Goal: Task Accomplishment & Management: Complete application form

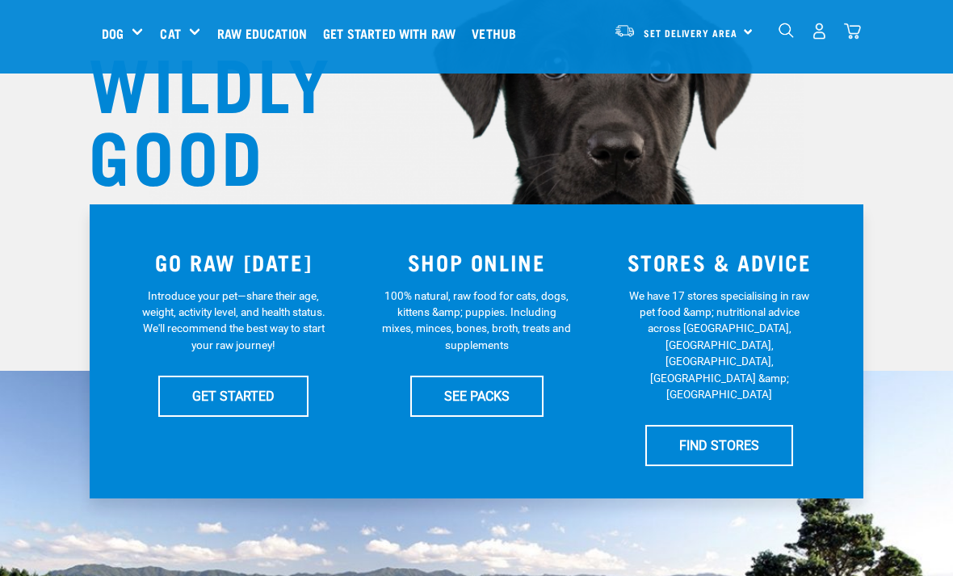
scroll to position [200, 0]
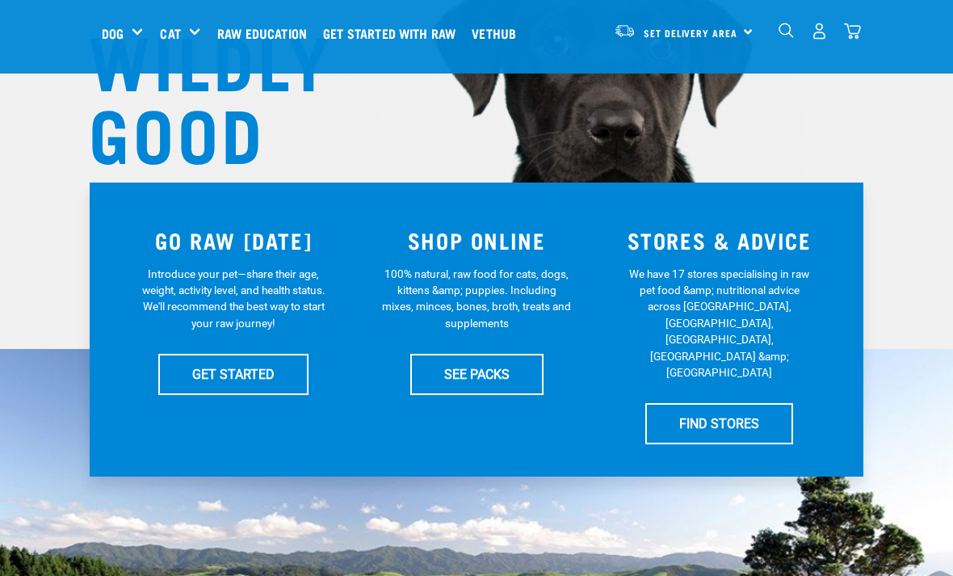
click at [463, 379] on link "SEE PACKS" at bounding box center [476, 374] width 133 height 40
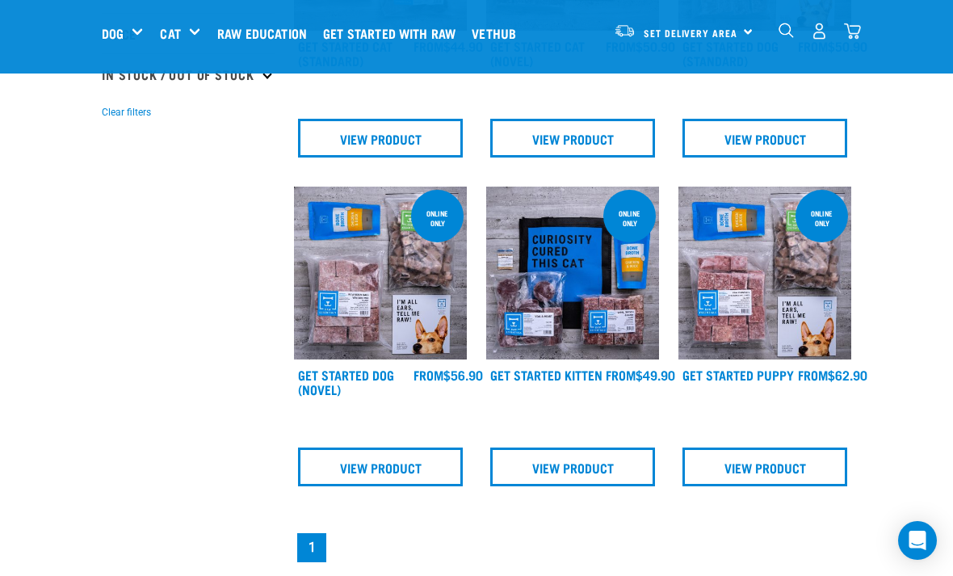
scroll to position [385, 0]
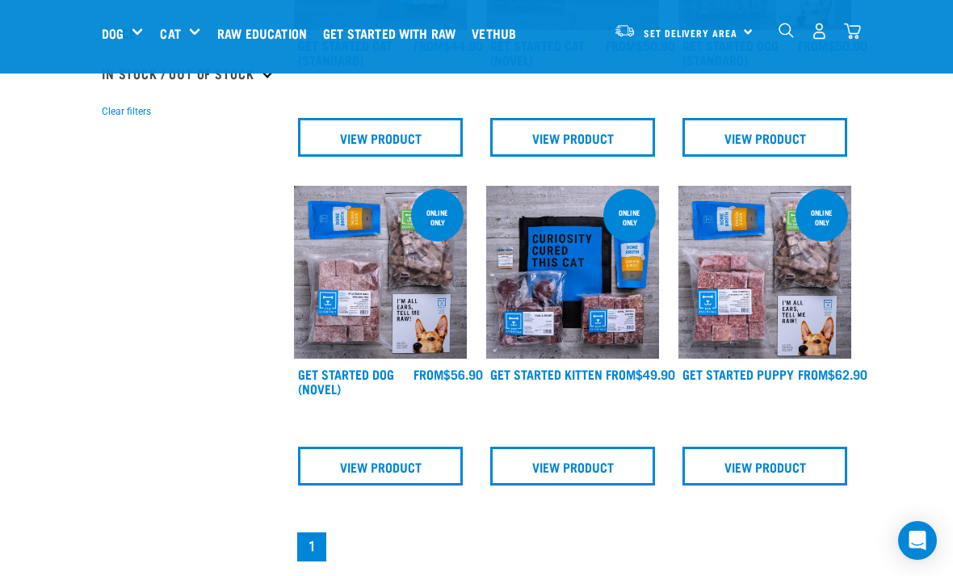
click at [162, 575] on div "× Filter products Pet Type Dog Cat Experience New Raw Feeder Experienced Raw Fe…" at bounding box center [188, 291] width 192 height 1240
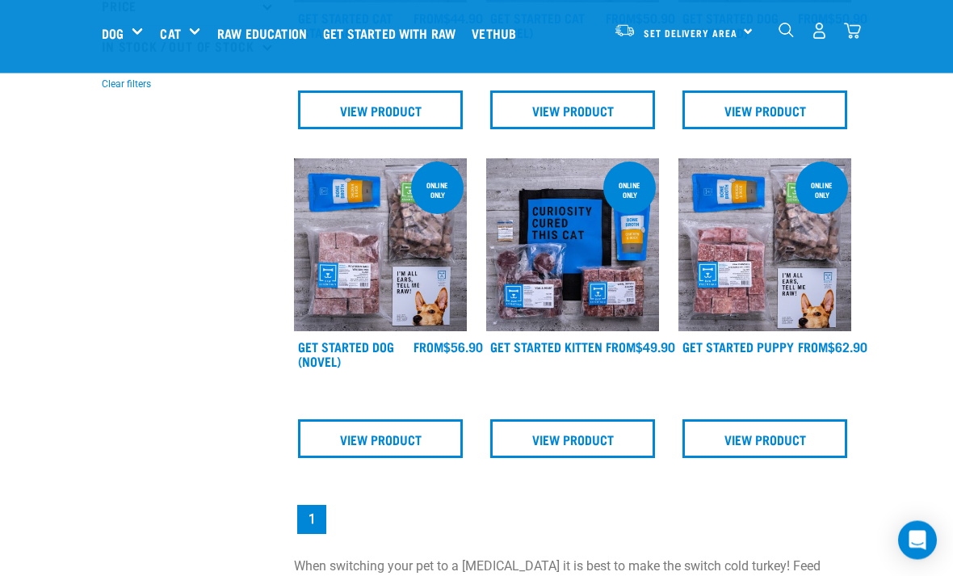
scroll to position [414, 0]
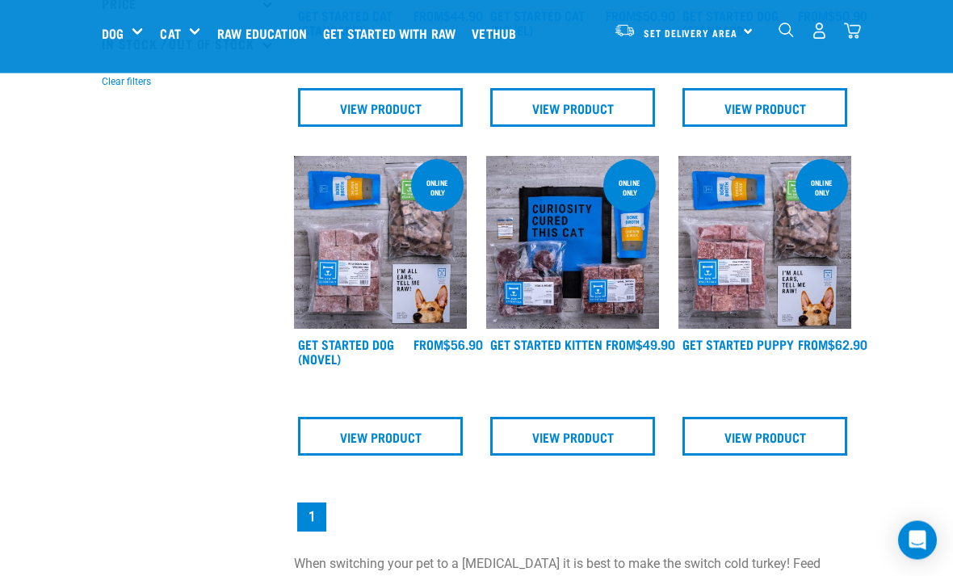
click at [600, 270] on img at bounding box center [572, 243] width 173 height 173
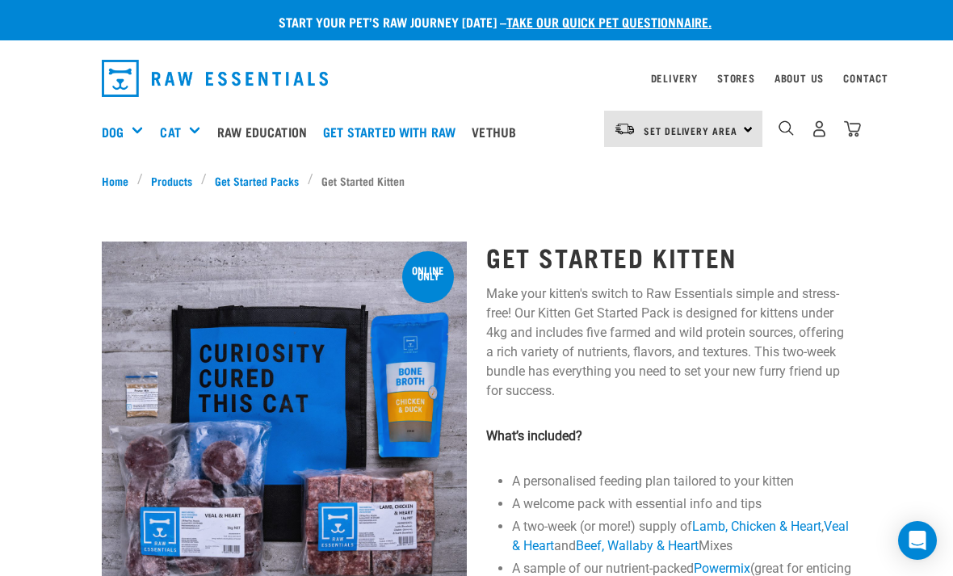
click at [741, 120] on div "Set Delivery Area North Island South Island" at bounding box center [683, 129] width 158 height 36
click at [692, 179] on link "[GEOGRAPHIC_DATA]" at bounding box center [681, 175] width 155 height 36
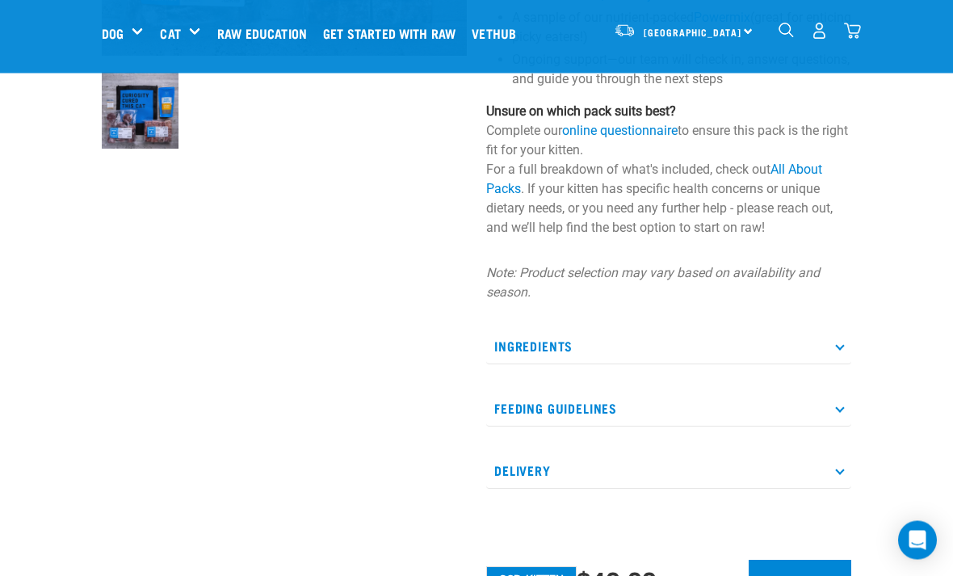
scroll to position [429, 0]
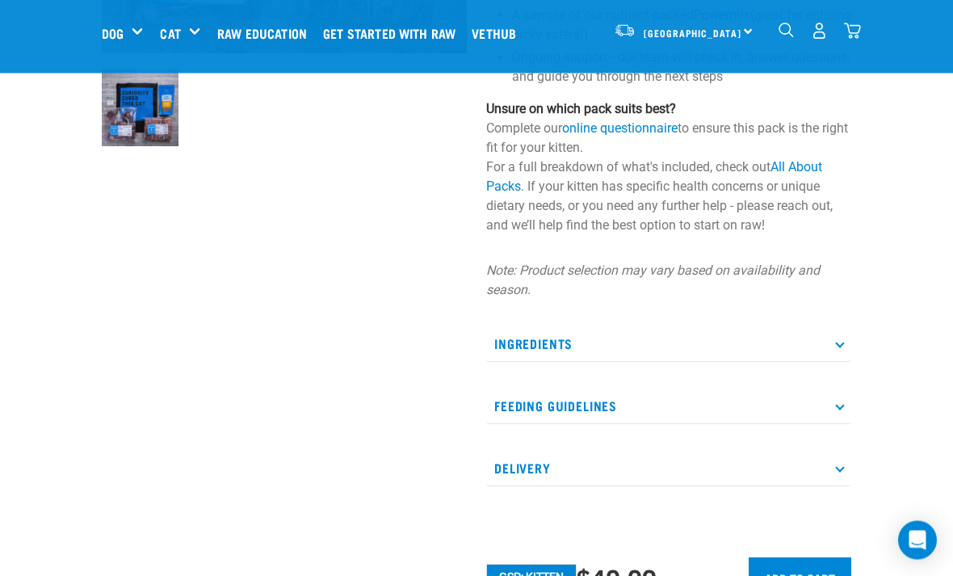
click at [787, 573] on input "Add to cart" at bounding box center [800, 577] width 103 height 39
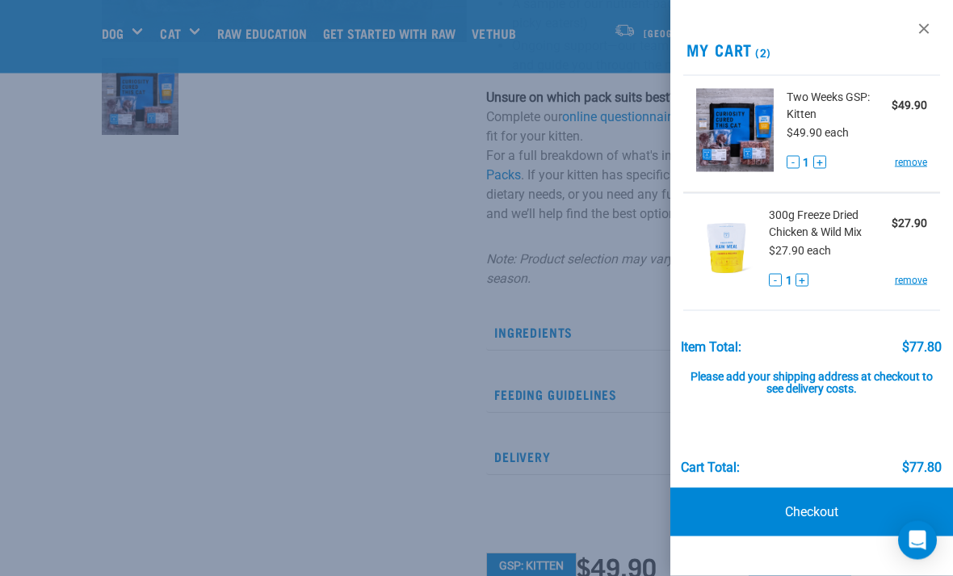
scroll to position [480, 0]
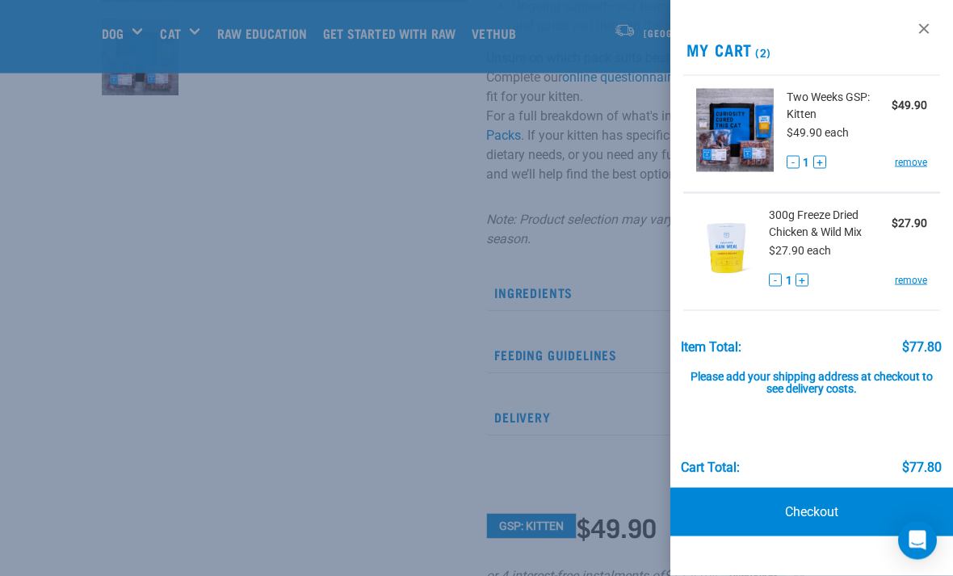
click at [922, 274] on link "remove" at bounding box center [911, 280] width 32 height 15
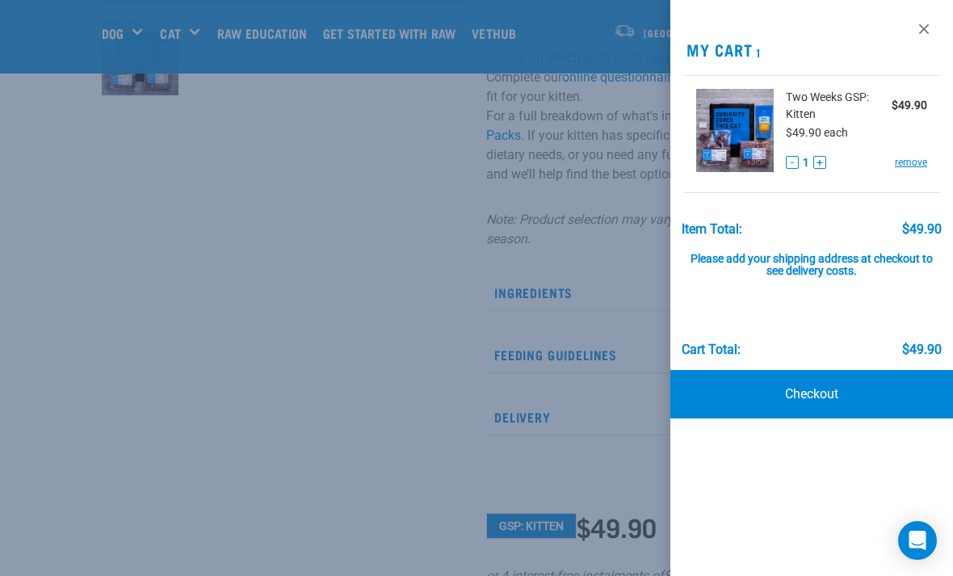
click at [578, 133] on div at bounding box center [476, 288] width 953 height 576
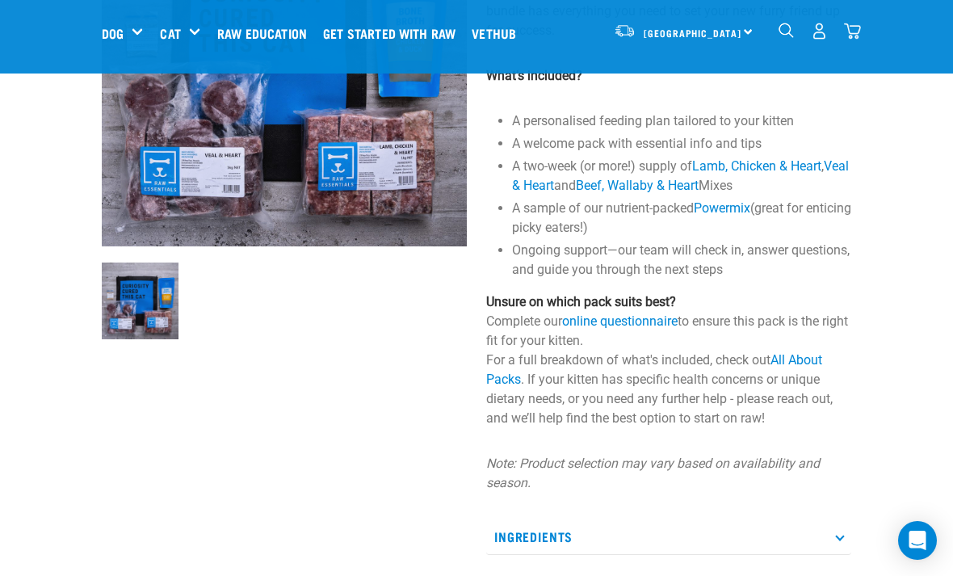
scroll to position [239, 0]
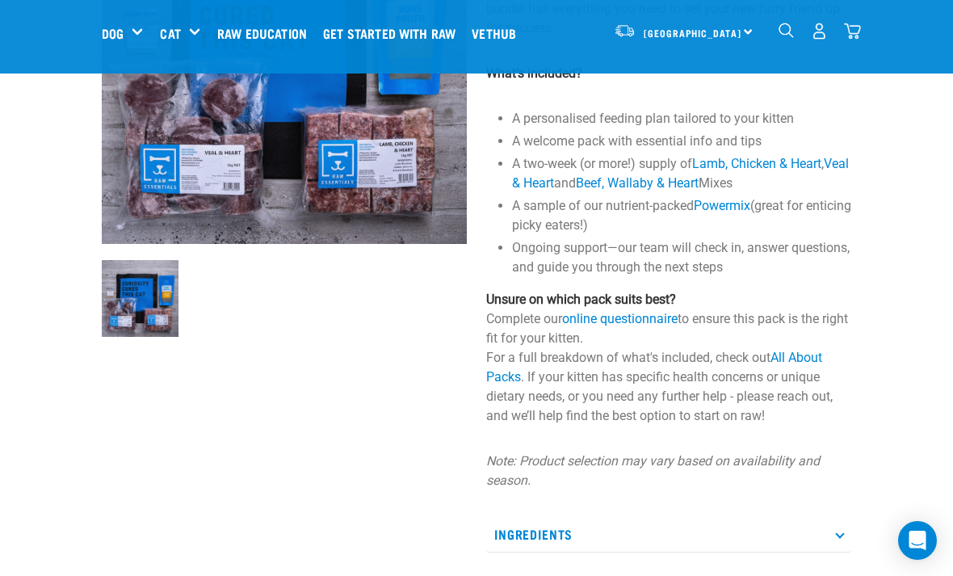
click at [632, 322] on link "online questionnaire" at bounding box center [620, 318] width 116 height 15
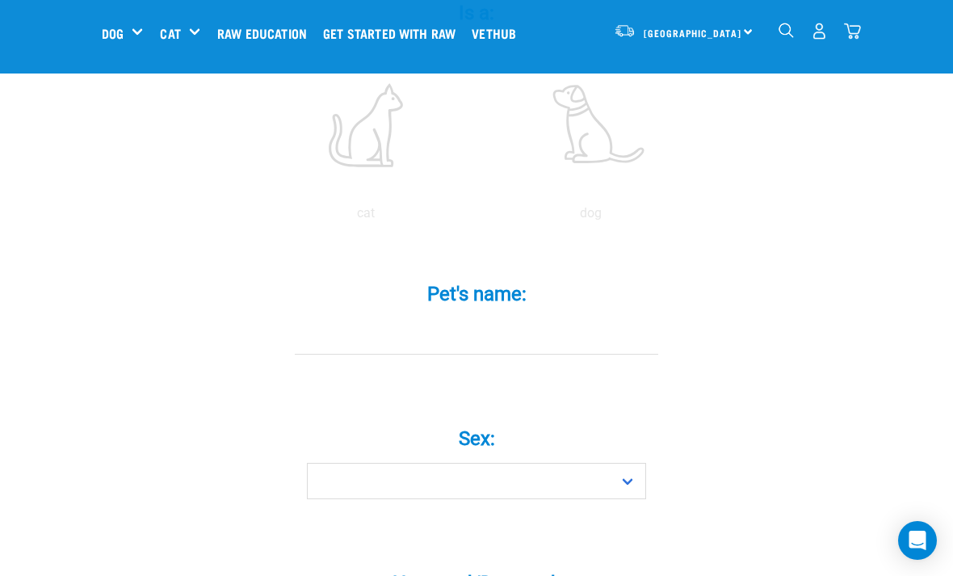
click at [350, 307] on label "Pet's name: *" at bounding box center [476, 294] width 485 height 29
click at [350, 318] on input "Pet's name: *" at bounding box center [477, 336] width 364 height 36
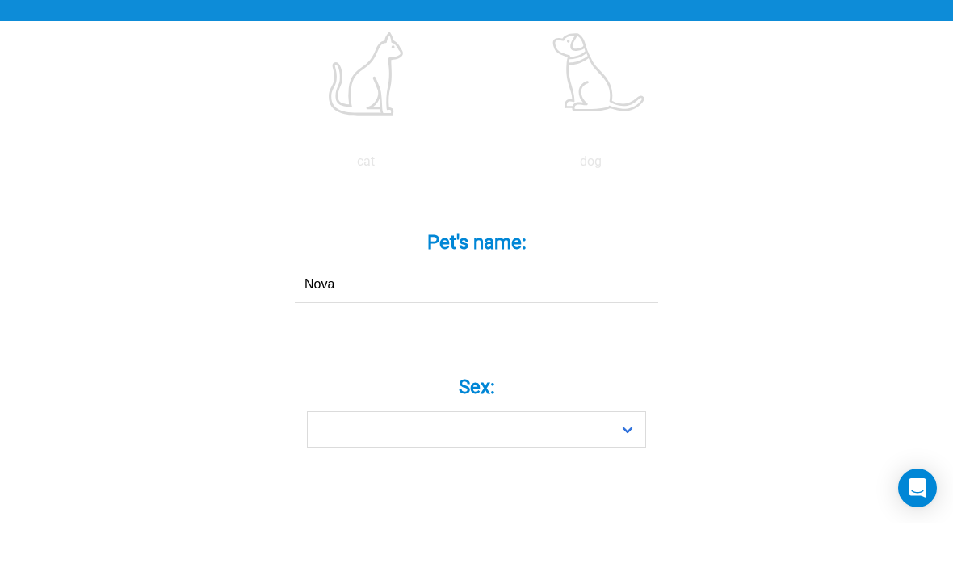
type input "Nova"
click at [380, 95] on label at bounding box center [366, 125] width 218 height 137
click at [254, 218] on input "radio" at bounding box center [254, 218] width 0 height 0
radio input "true"
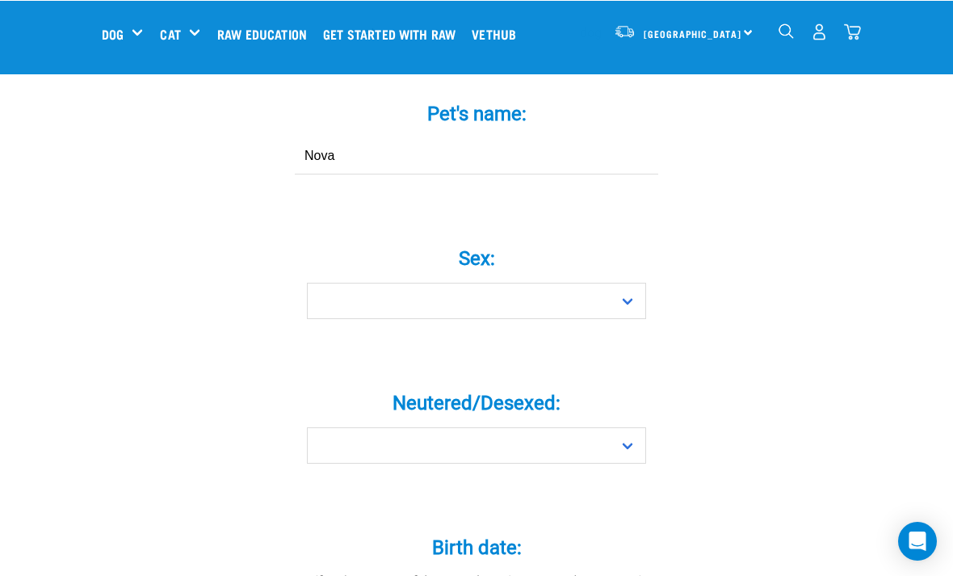
scroll to position [556, 0]
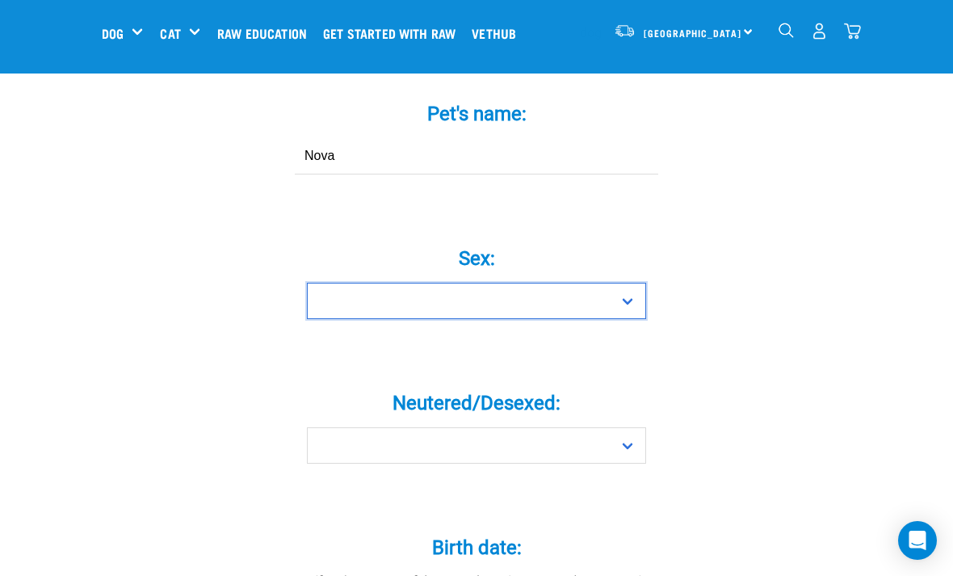
click at [610, 319] on select "Boy Girl" at bounding box center [476, 301] width 339 height 36
select select "girl"
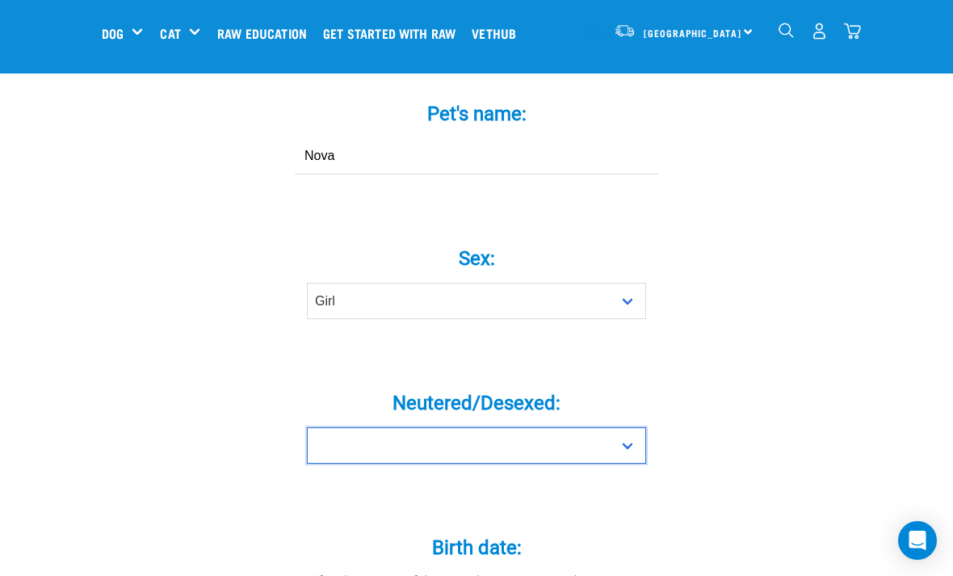
click at [549, 463] on select "Yes No" at bounding box center [476, 445] width 339 height 36
select select "yes"
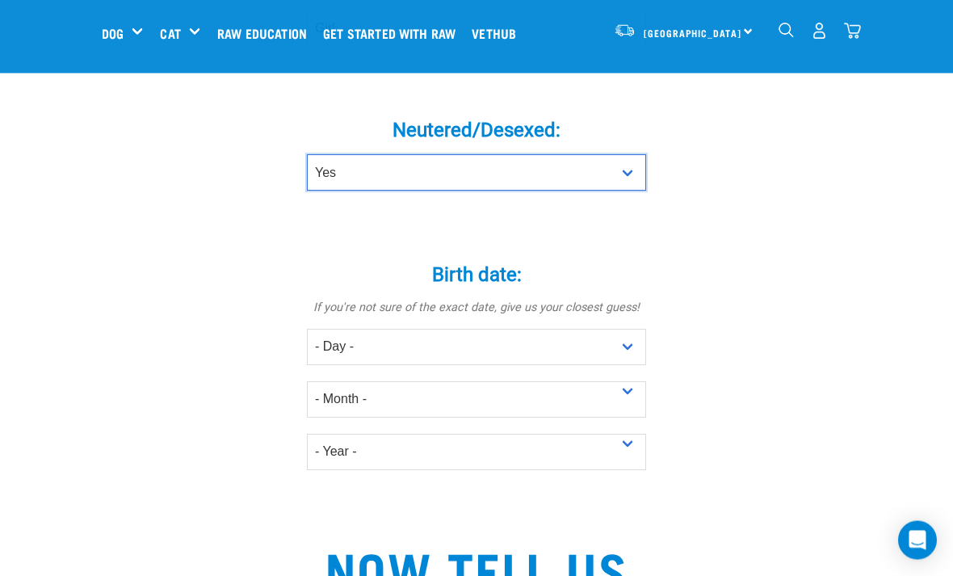
scroll to position [842, 0]
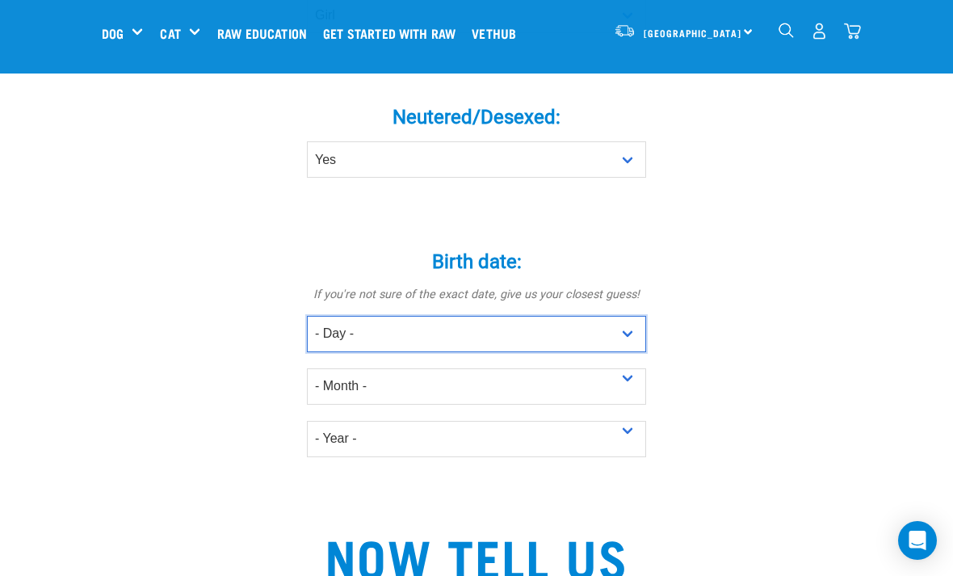
click at [628, 347] on select "- Day - 1 2 3 4 5 6 7 8 9 10 11 12 13 14 15 16 17 18 19 20 21 22 23 24 25 26 27" at bounding box center [476, 334] width 339 height 36
select select "22"
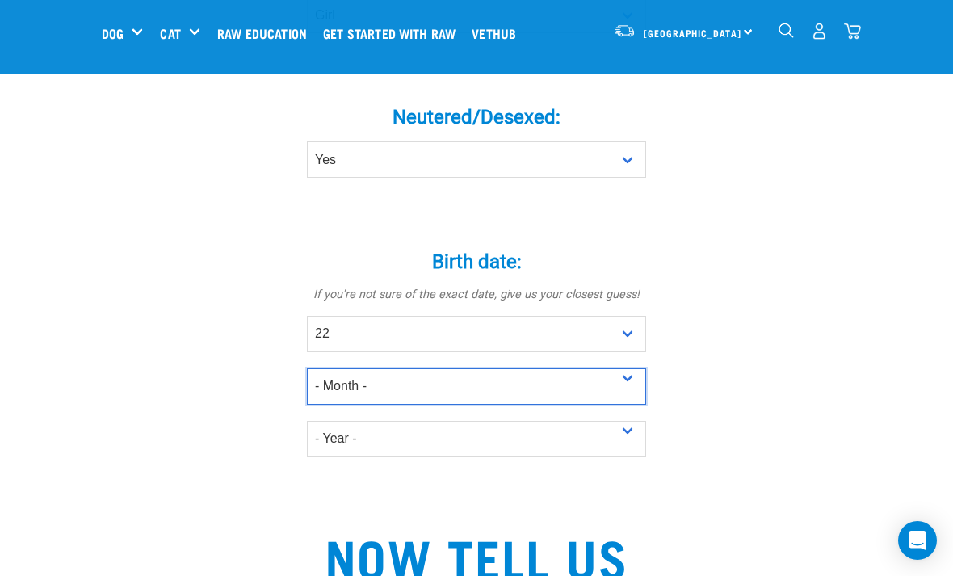
click at [544, 401] on select "- Month - January February March April May June July August September October N…" at bounding box center [476, 386] width 339 height 36
select select "February"
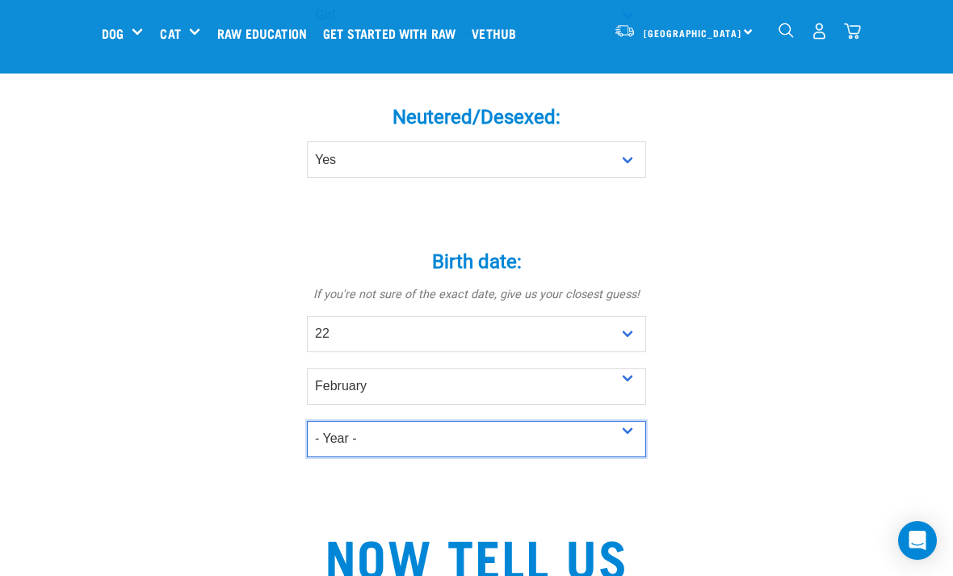
click at [478, 444] on select "- Year - 2025 2024 2023 2022 2021 2020 2019 2018 2017 2016 2015 2014 2013 2012" at bounding box center [476, 439] width 339 height 36
click at [478, 457] on select "- Year - 2025 2024 2023 2022 2021 2020 2019 2018 2017 2016 2015 2014 2013 2012" at bounding box center [476, 439] width 339 height 36
select select "2025"
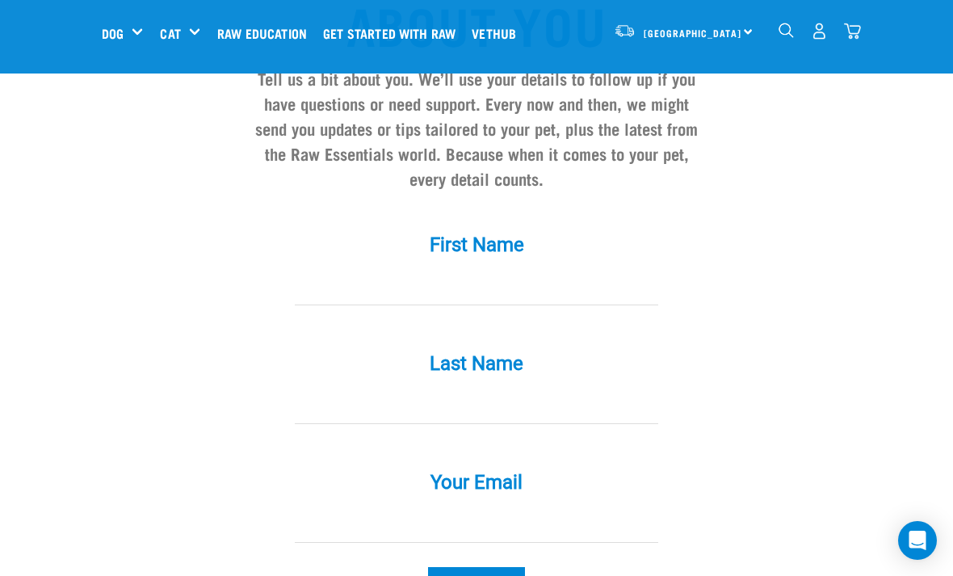
scroll to position [1431, 0]
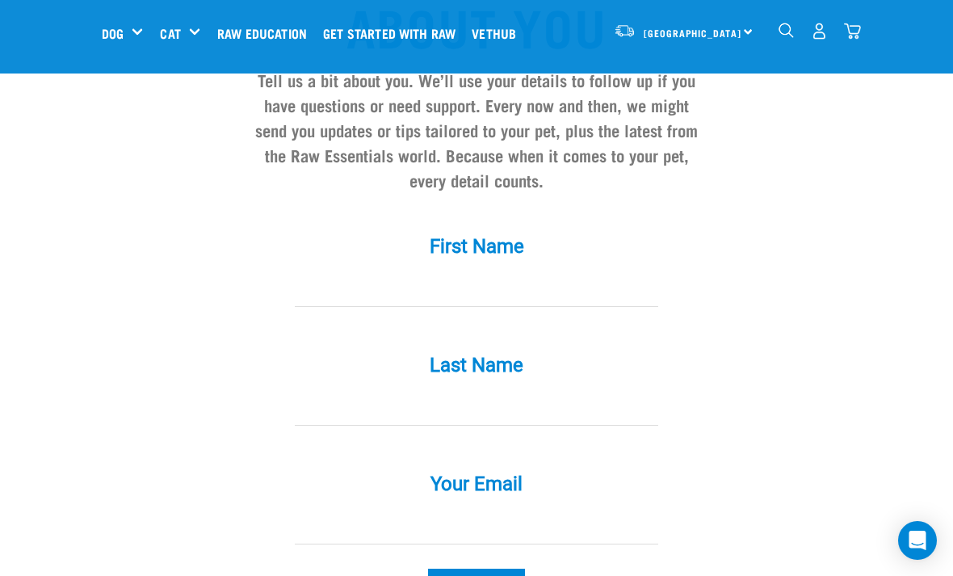
click at [508, 307] on input "First Name *" at bounding box center [477, 289] width 364 height 36
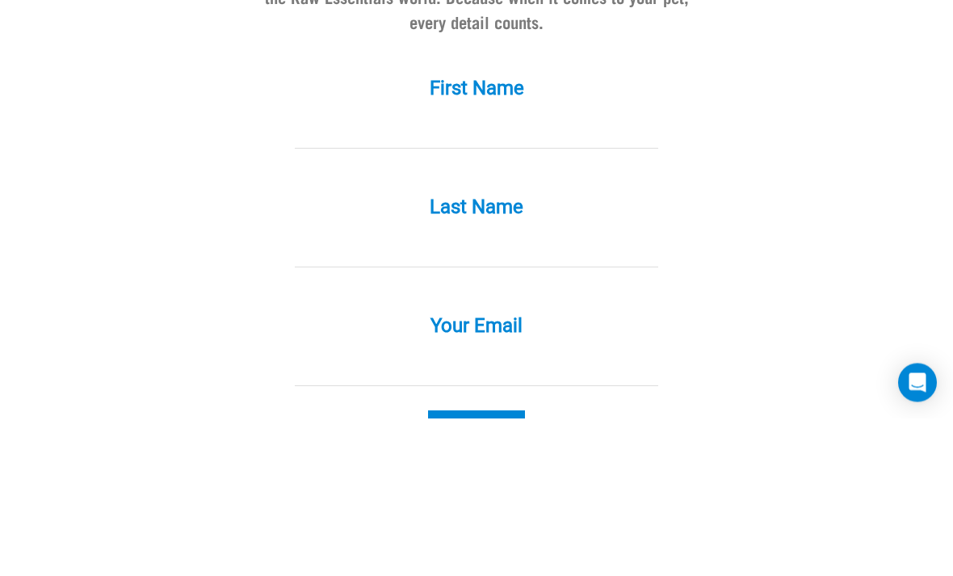
type input "Ella"
type input "Jackson-Bolstad"
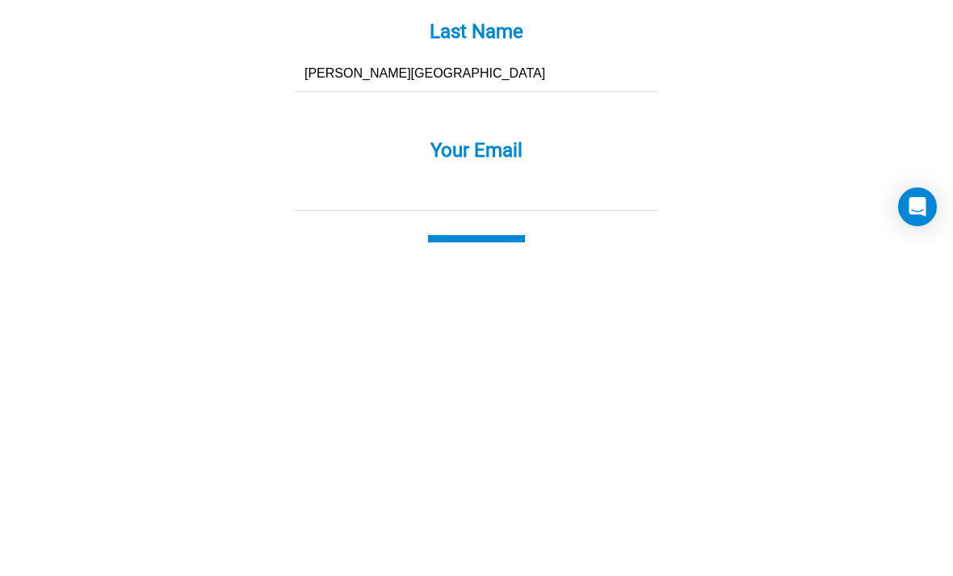
type input "ellamaryjb@gmail.com"
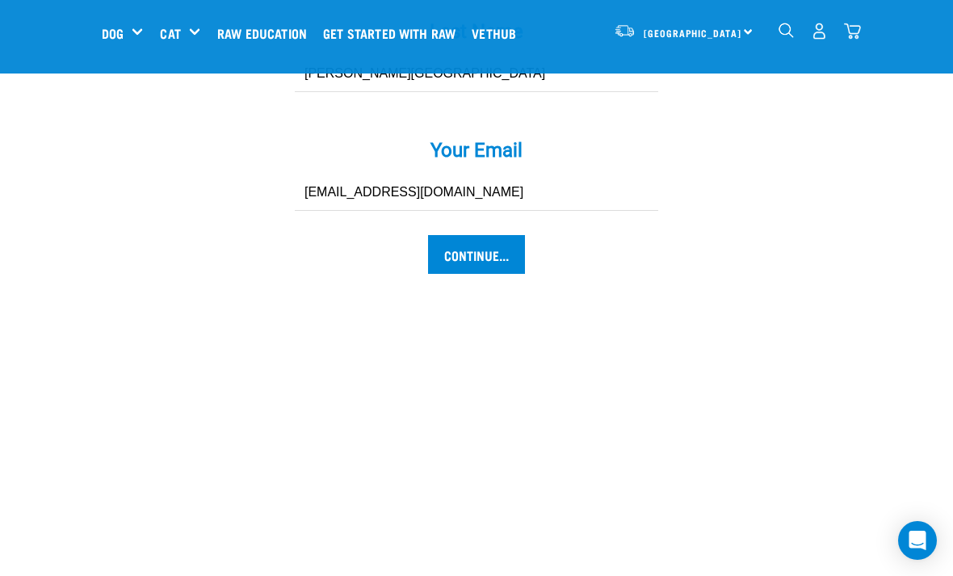
click at [499, 259] on input "Continue..." at bounding box center [476, 254] width 97 height 39
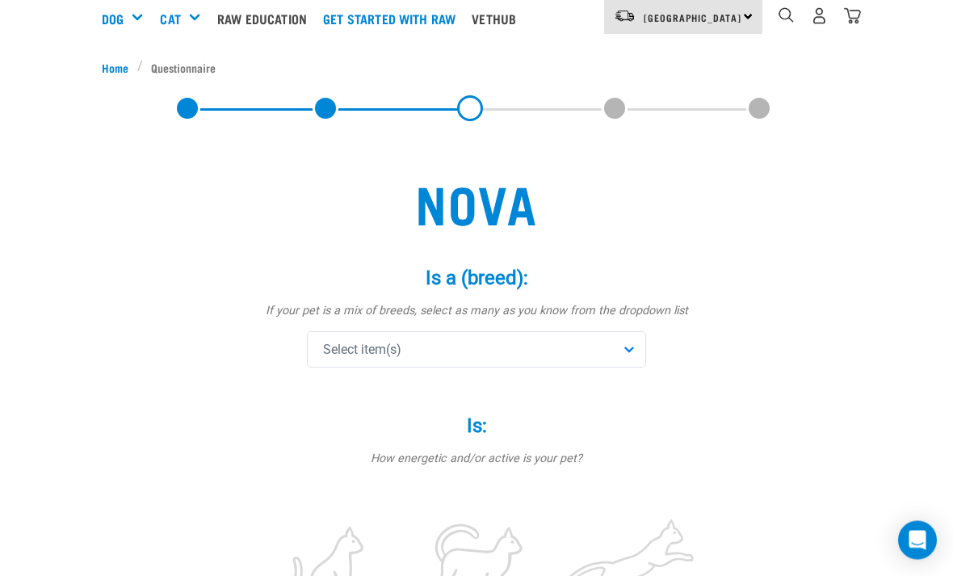
scroll to position [113, 0]
click at [593, 392] on div "Is: * How energetic and/or active is your pet? not active active very active" at bounding box center [476, 529] width 485 height 274
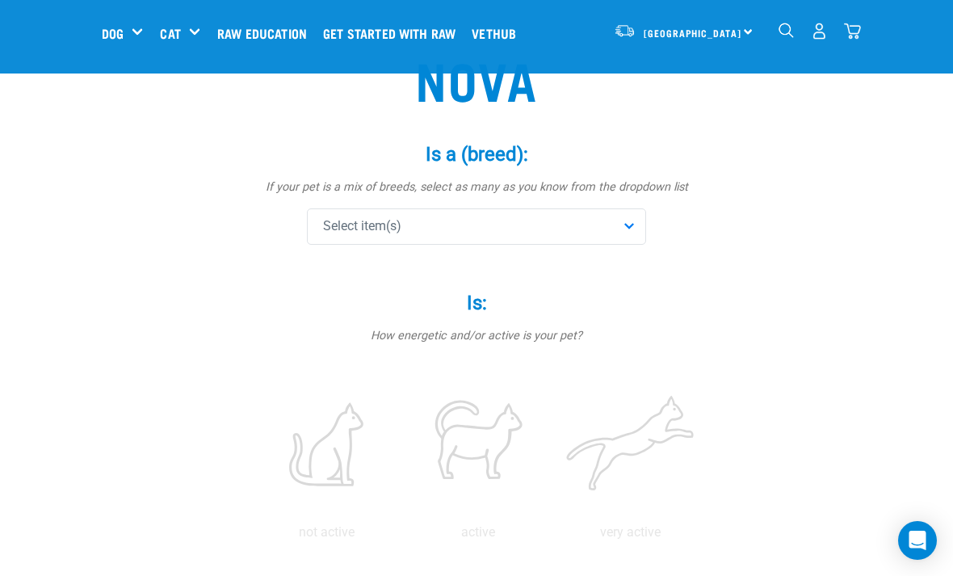
click at [625, 219] on div "Select item(s)" at bounding box center [476, 226] width 339 height 36
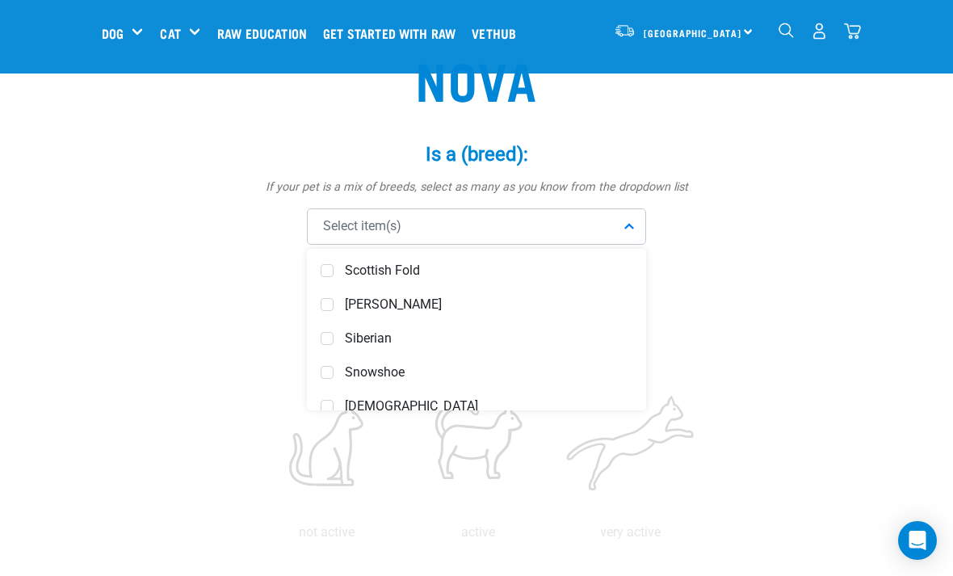
scroll to position [1059, 0]
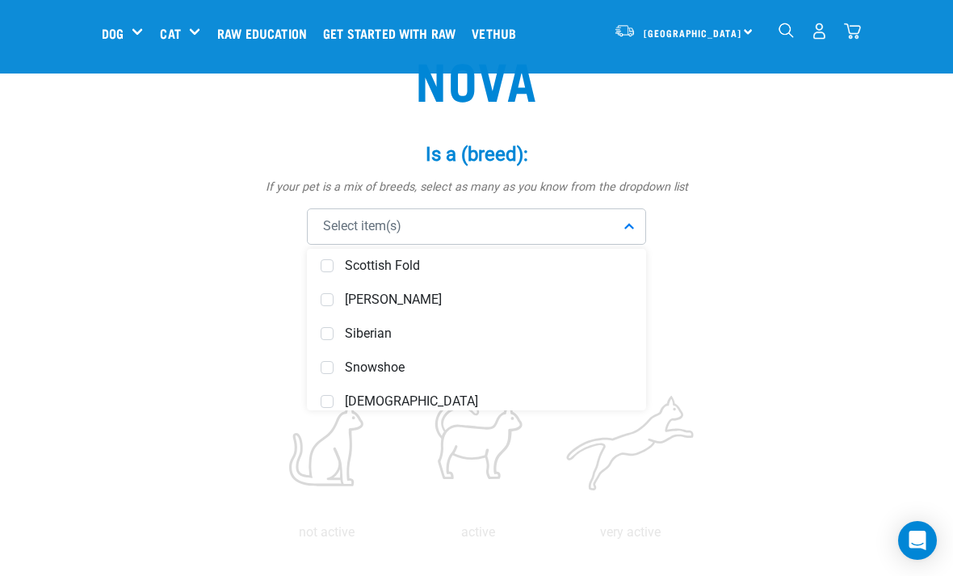
click at [585, 221] on div "Select item(s)" at bounding box center [476, 226] width 339 height 36
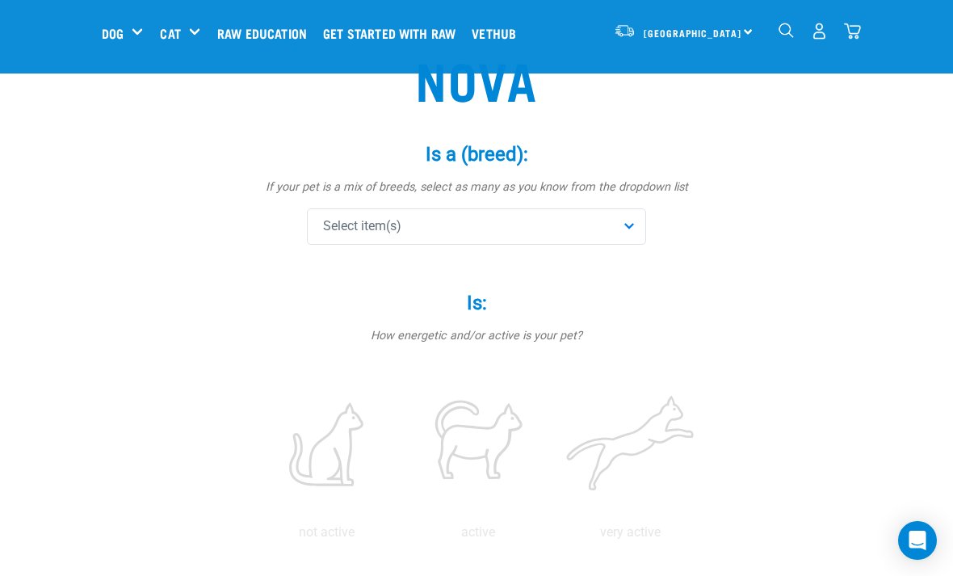
click at [513, 198] on div "Is a (breed): * If your pet is a mix of breeds, select as many as you know from…" at bounding box center [476, 182] width 485 height 124
click at [501, 235] on div "Select item(s)" at bounding box center [476, 226] width 339 height 36
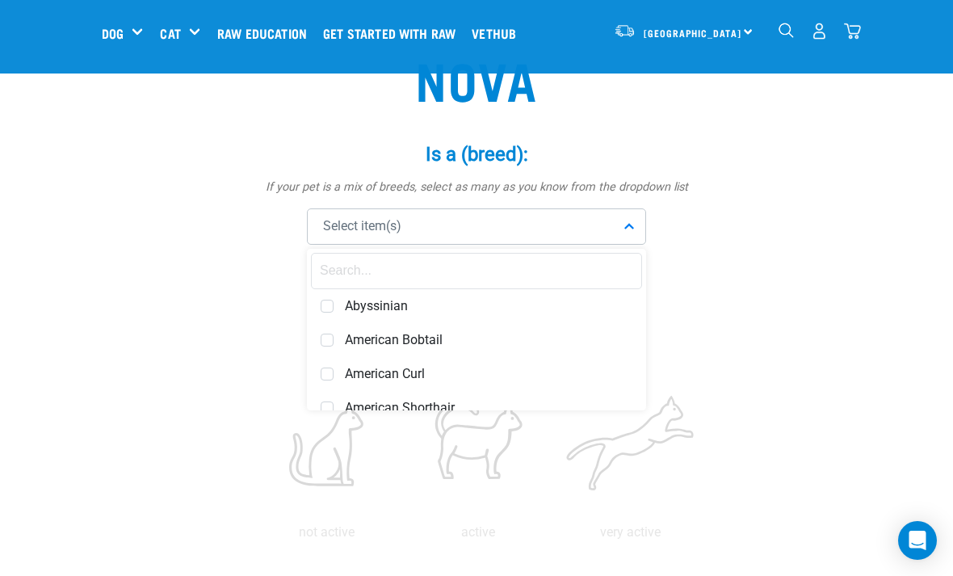
scroll to position [0, 0]
click at [541, 280] on input "text" at bounding box center [476, 271] width 331 height 36
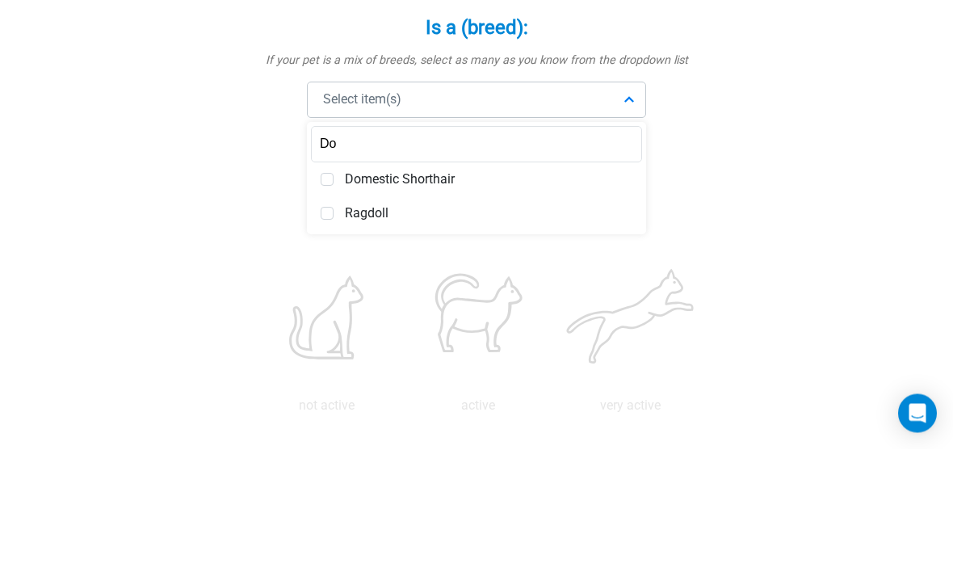
type input "Do"
click at [512, 333] on span "Ragdoll" at bounding box center [489, 341] width 288 height 16
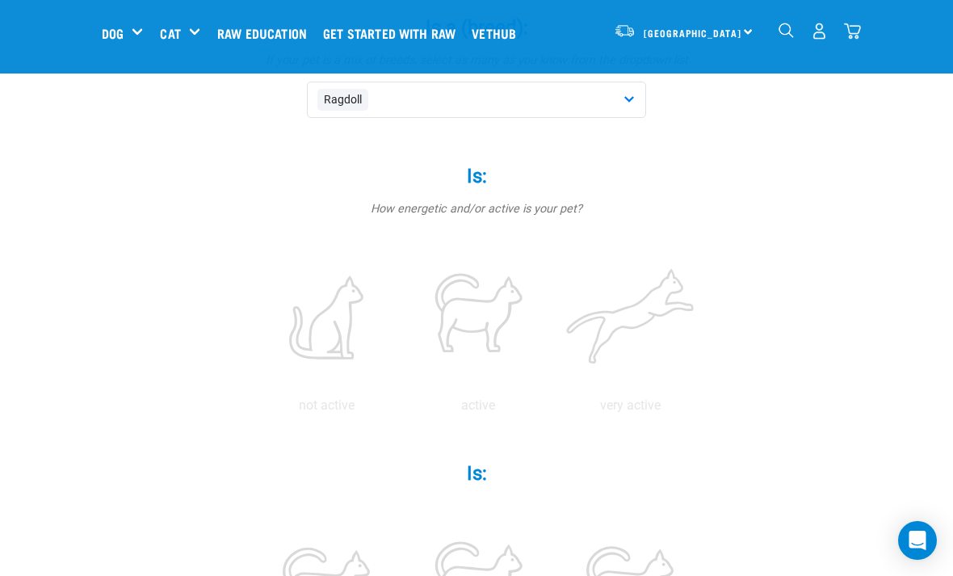
click at [551, 339] on label at bounding box center [478, 317] width 145 height 137
click at [402, 410] on input "radio" at bounding box center [402, 410] width 0 height 0
radio input "true"
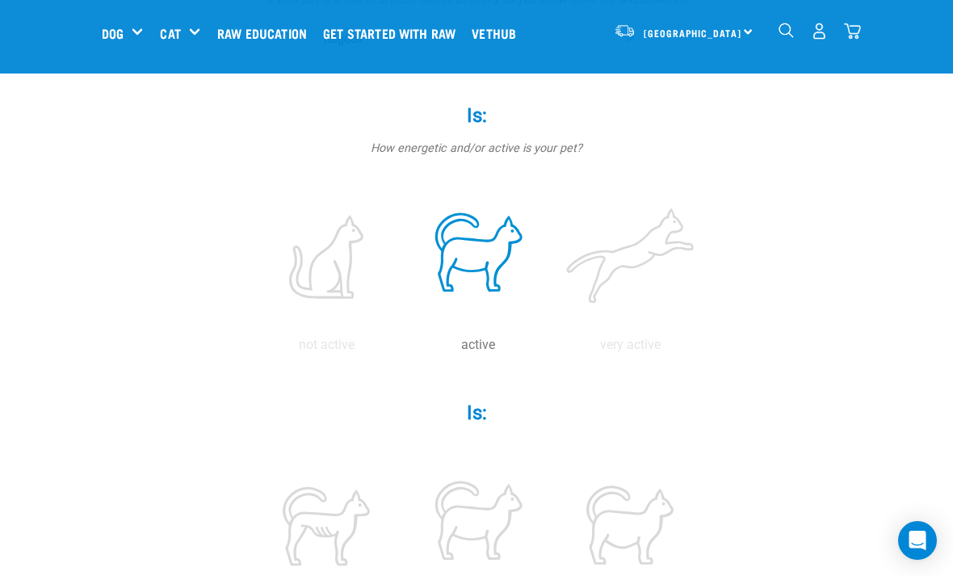
click at [558, 326] on label at bounding box center [630, 256] width 145 height 137
click at [554, 349] on input "radio" at bounding box center [554, 349] width 0 height 0
radio input "true"
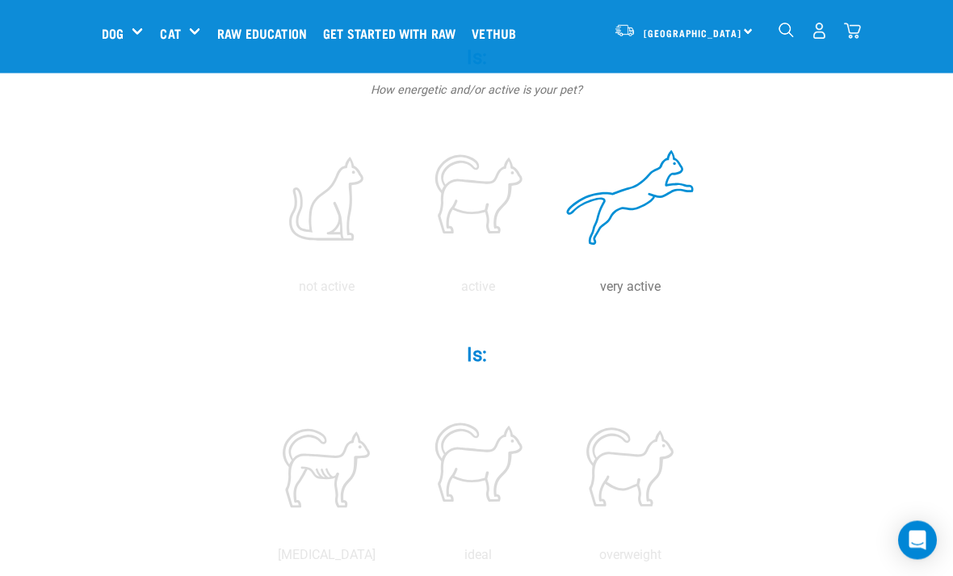
scroll to position [305, 0]
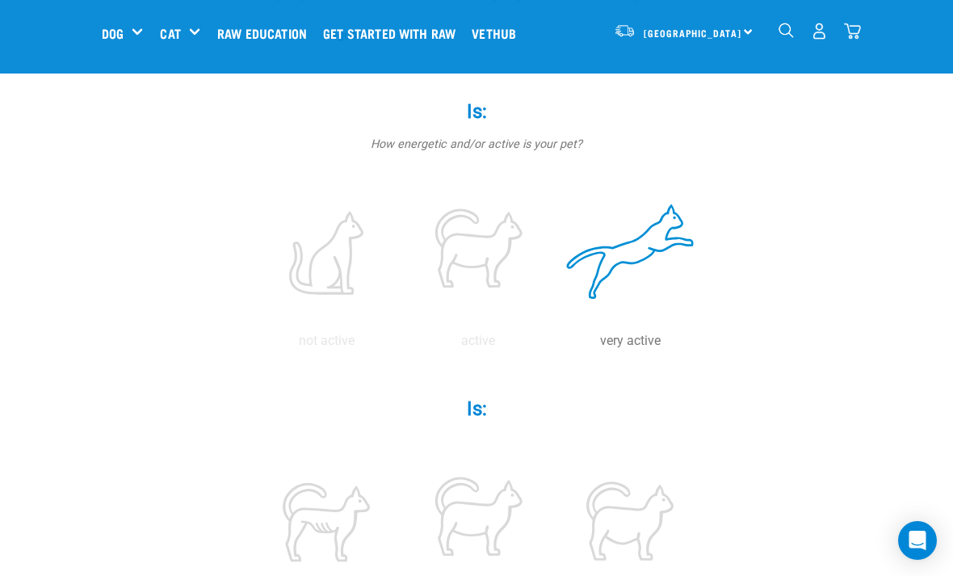
click at [551, 320] on label at bounding box center [478, 252] width 145 height 137
click at [402, 345] on input "radio" at bounding box center [402, 345] width 0 height 0
radio input "true"
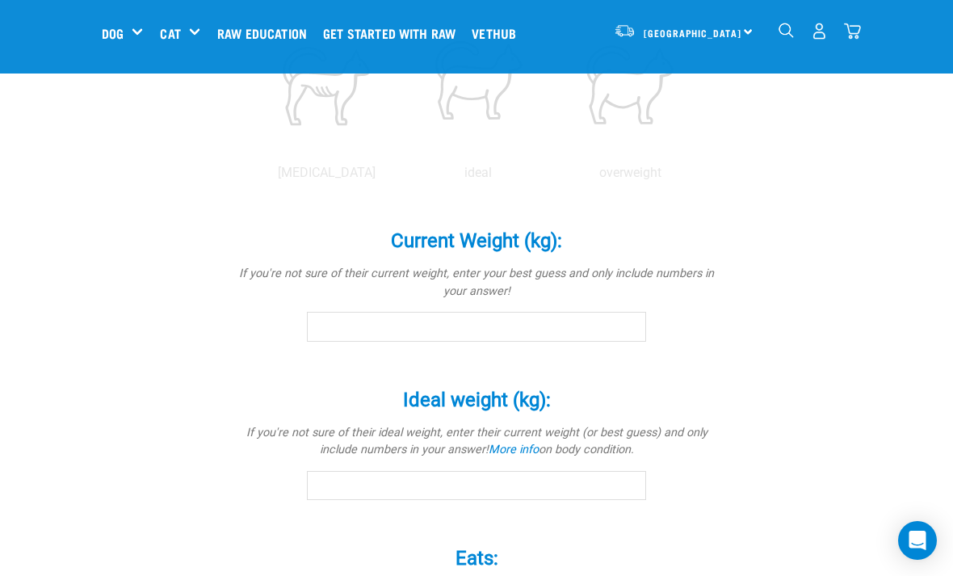
click at [551, 154] on label at bounding box center [478, 84] width 145 height 137
click at [402, 177] on input "radio" at bounding box center [402, 177] width 0 height 0
radio input "true"
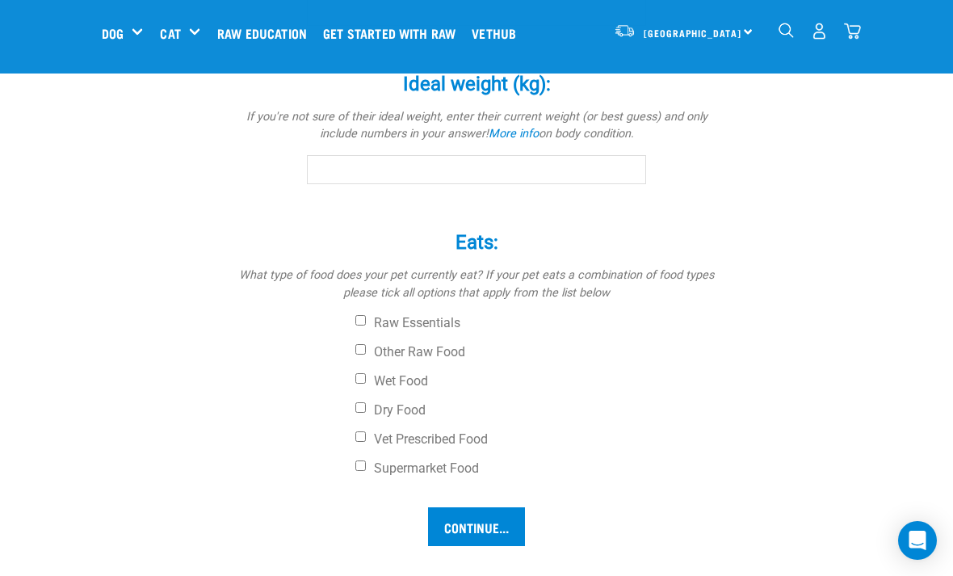
scroll to position [1061, 0]
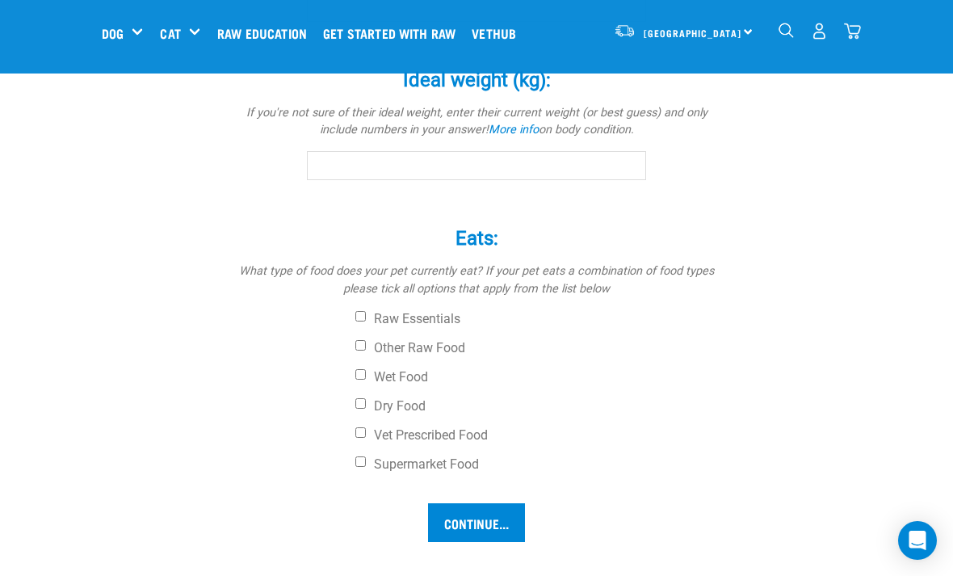
click at [599, 21] on input "Current Weight (kg): *" at bounding box center [476, 6] width 339 height 29
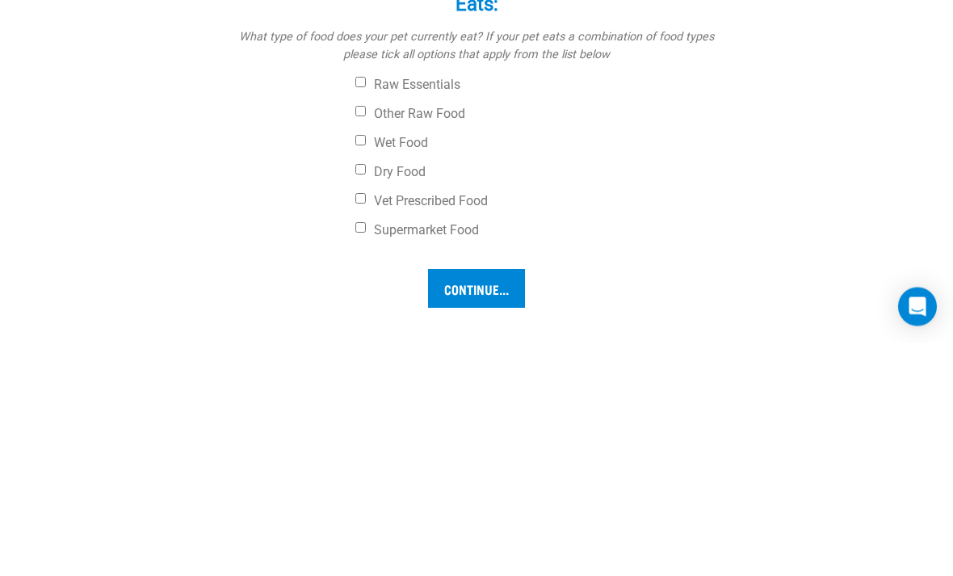
type input "3"
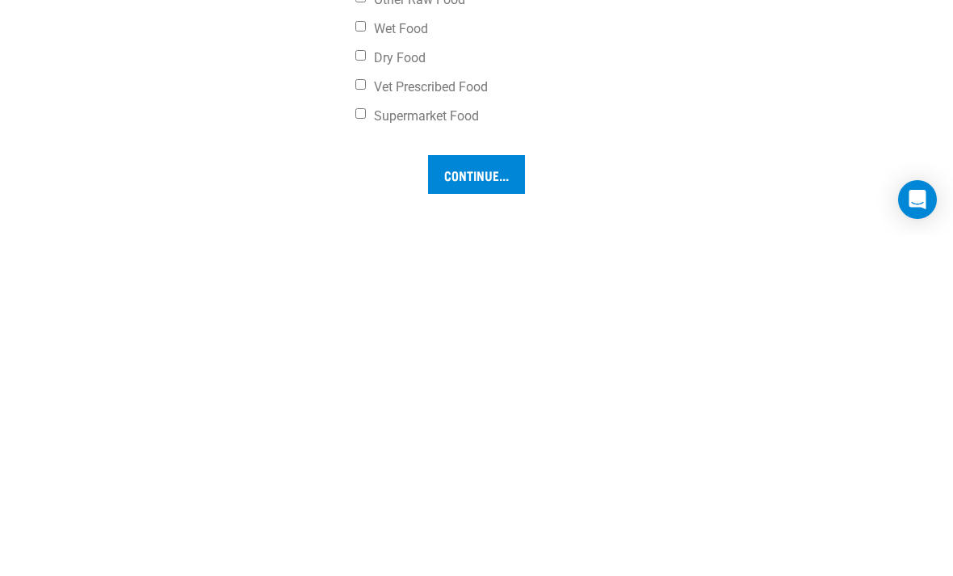
scroll to position [1069, 0]
click at [599, 172] on input "Ideal weight (kg): *" at bounding box center [476, 157] width 339 height 29
click at [513, 128] on link "More info" at bounding box center [514, 122] width 50 height 14
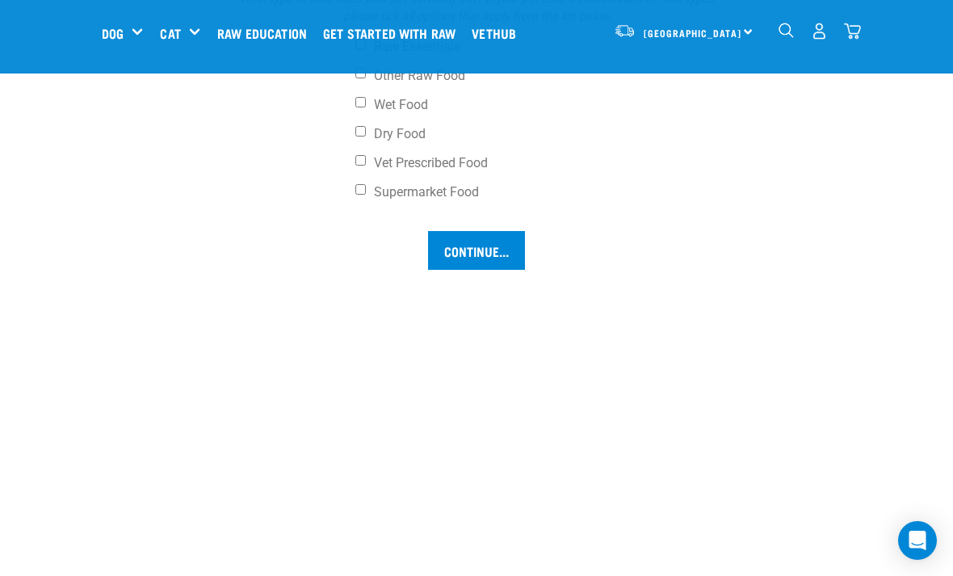
scroll to position [1332, 0]
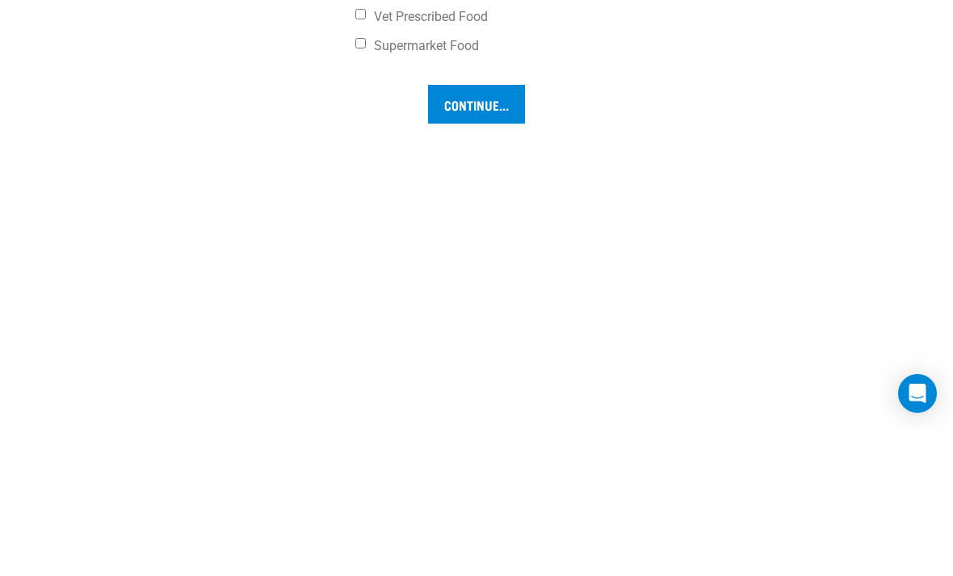
type input "3"
type input "4"
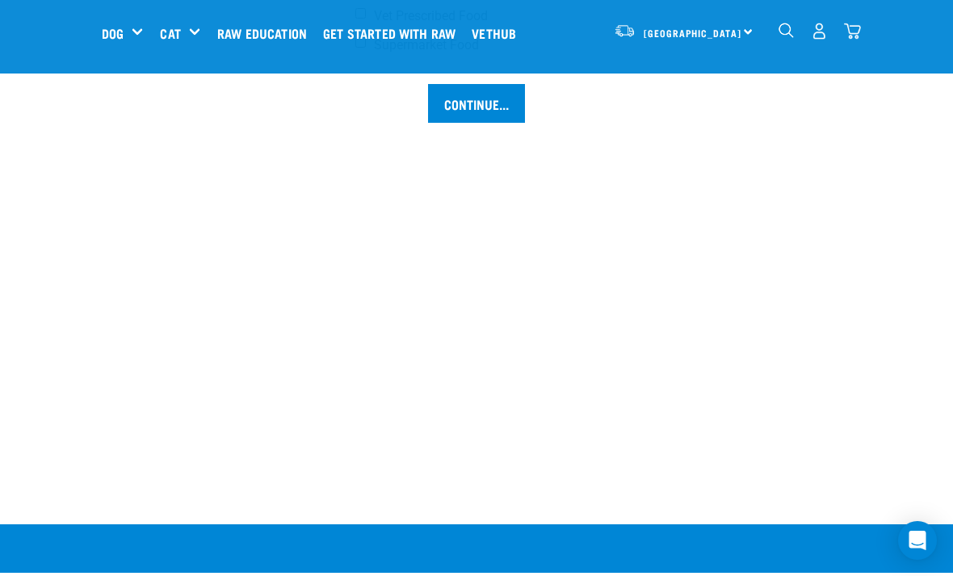
checkbox input "true"
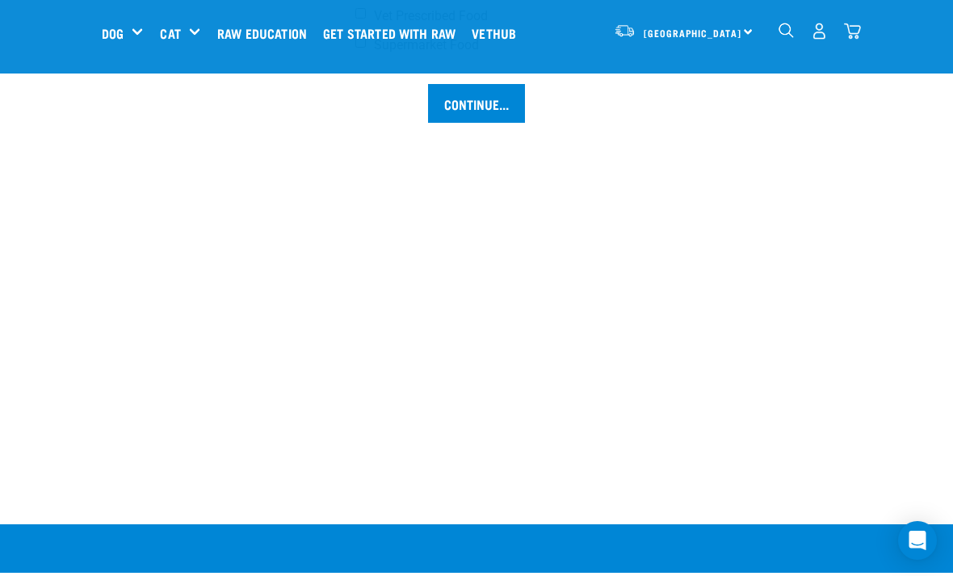
checkbox input "true"
click at [465, 53] on label "Supermarket Food" at bounding box center [538, 45] width 364 height 16
click at [366, 48] on input "Supermarket Food" at bounding box center [361, 42] width 11 height 11
checkbox input "true"
click at [495, 123] on input "Continue..." at bounding box center [476, 103] width 97 height 39
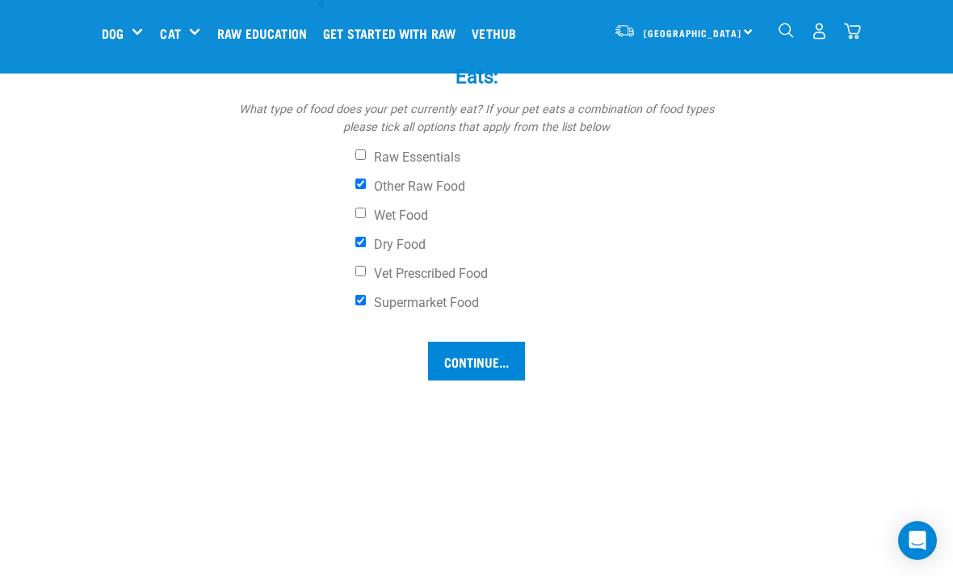
scroll to position [1220, 0]
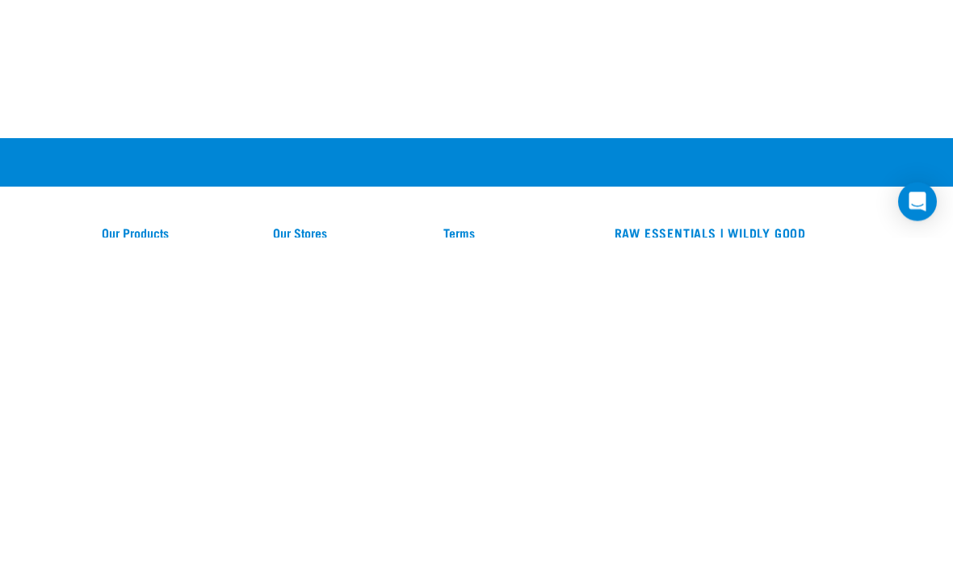
click at [468, 76] on input "Continue..." at bounding box center [476, 56] width 97 height 39
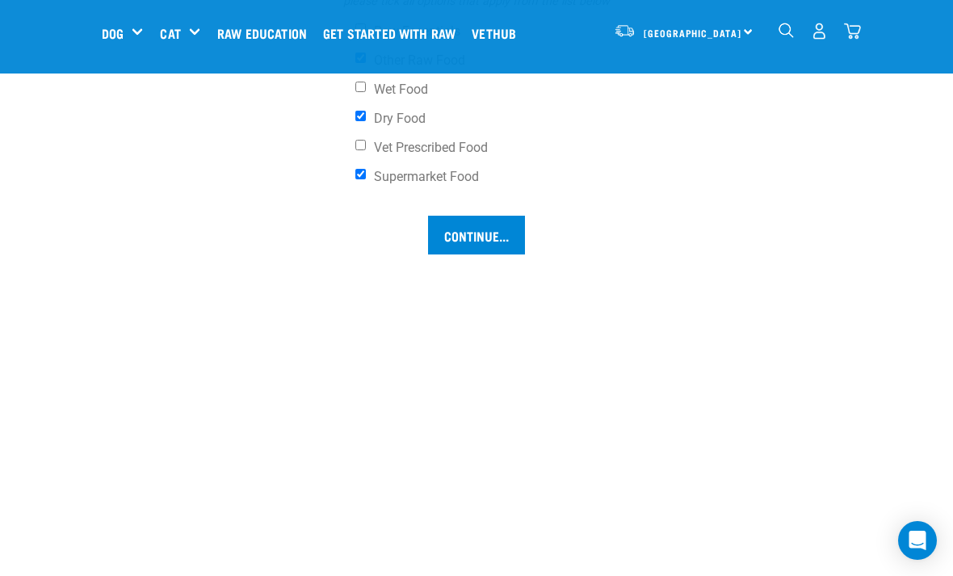
scroll to position [1329, 0]
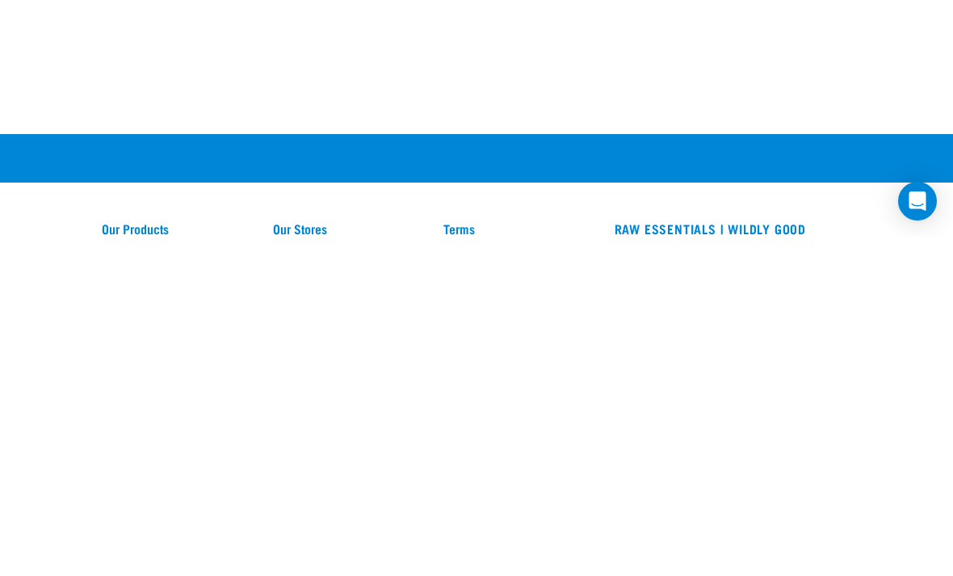
type input "3"
click at [485, 72] on input "Continue..." at bounding box center [476, 52] width 97 height 39
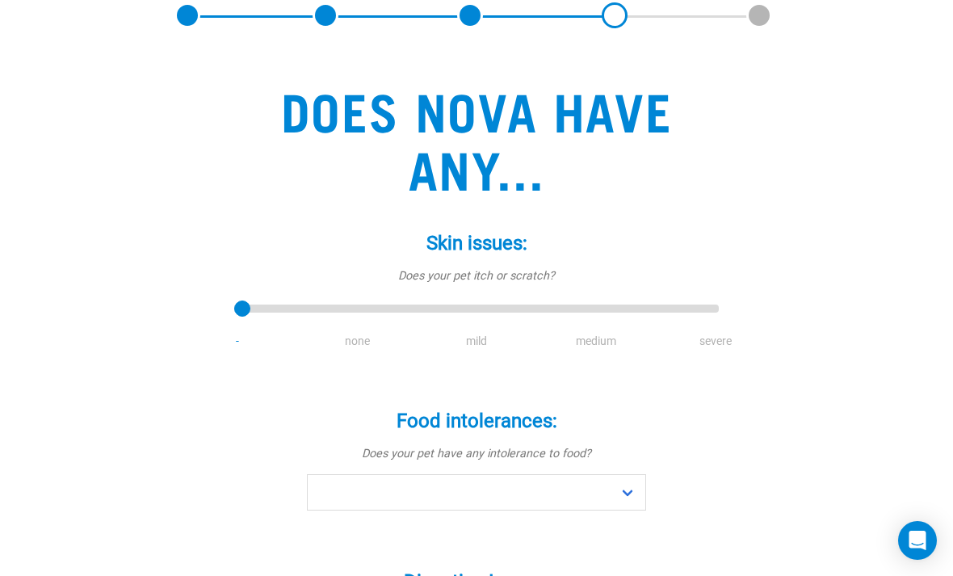
scroll to position [208, 0]
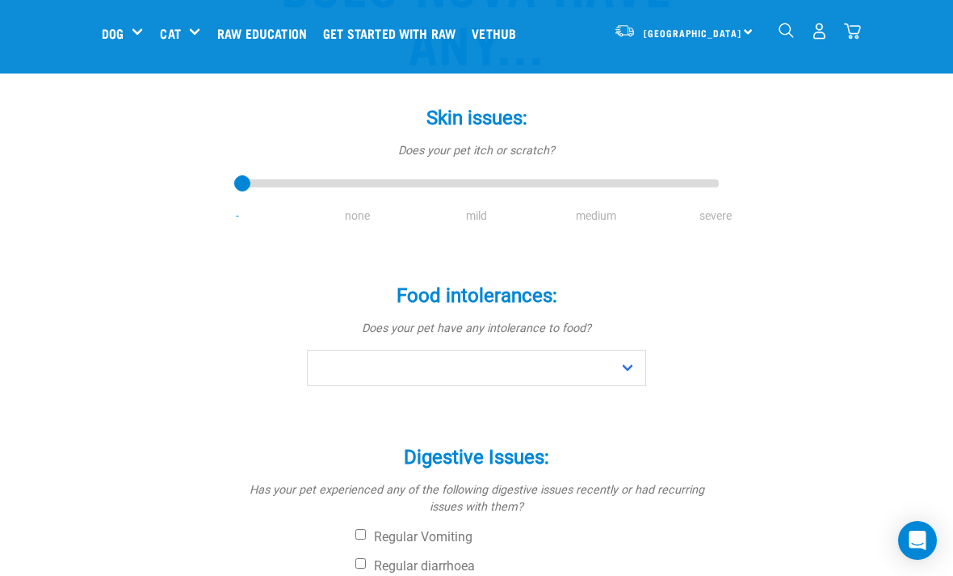
type input "1"
click at [354, 183] on input "range" at bounding box center [476, 184] width 485 height 23
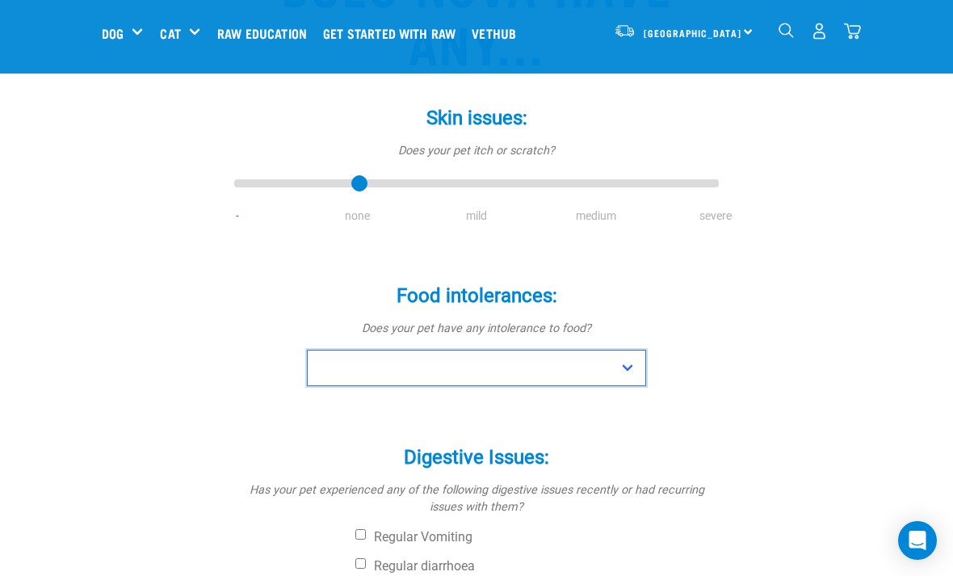
click at [617, 368] on select "No Yes" at bounding box center [476, 368] width 339 height 36
select select "no"
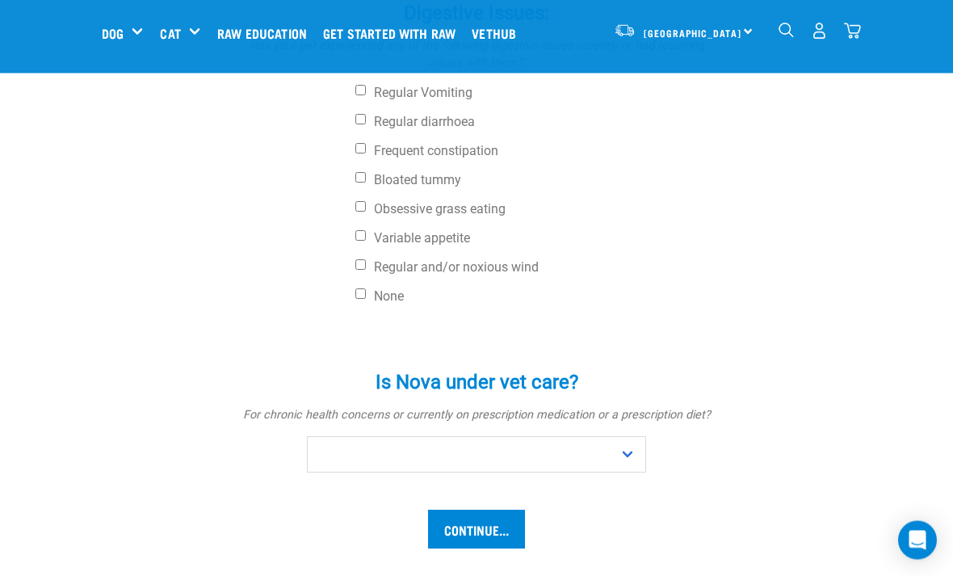
scroll to position [661, 0]
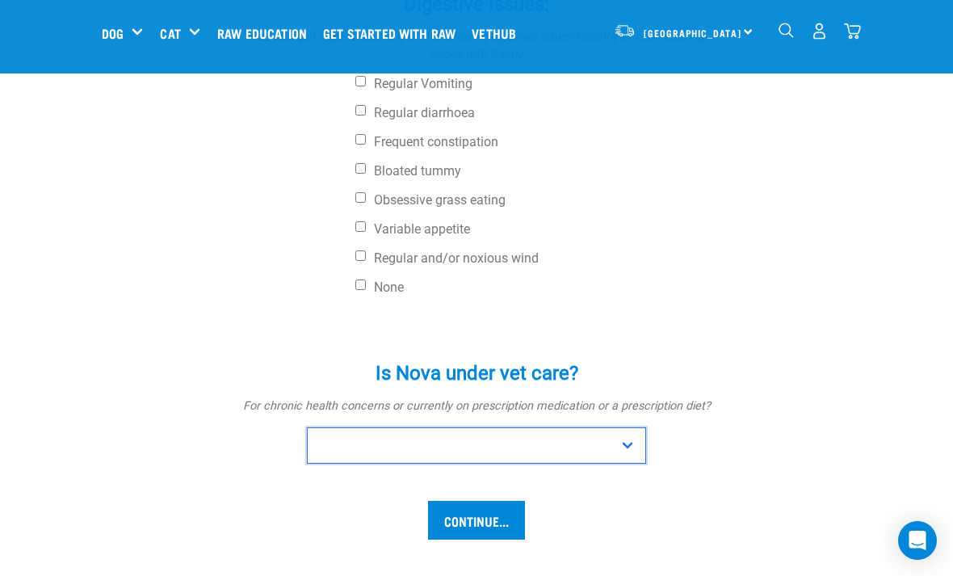
click at [628, 444] on select "No Yes" at bounding box center [476, 445] width 339 height 36
select select "no"
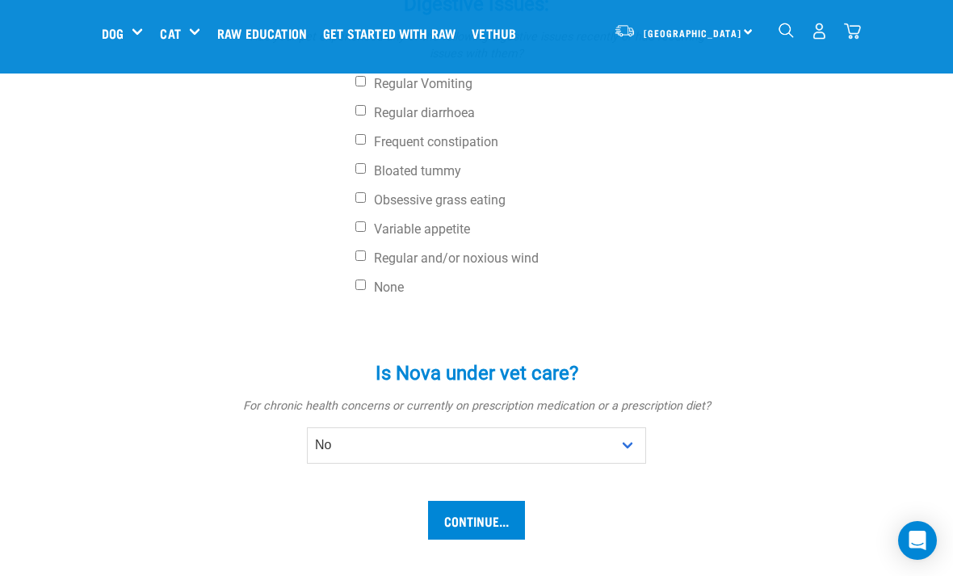
click at [488, 511] on input "Continue..." at bounding box center [476, 520] width 97 height 39
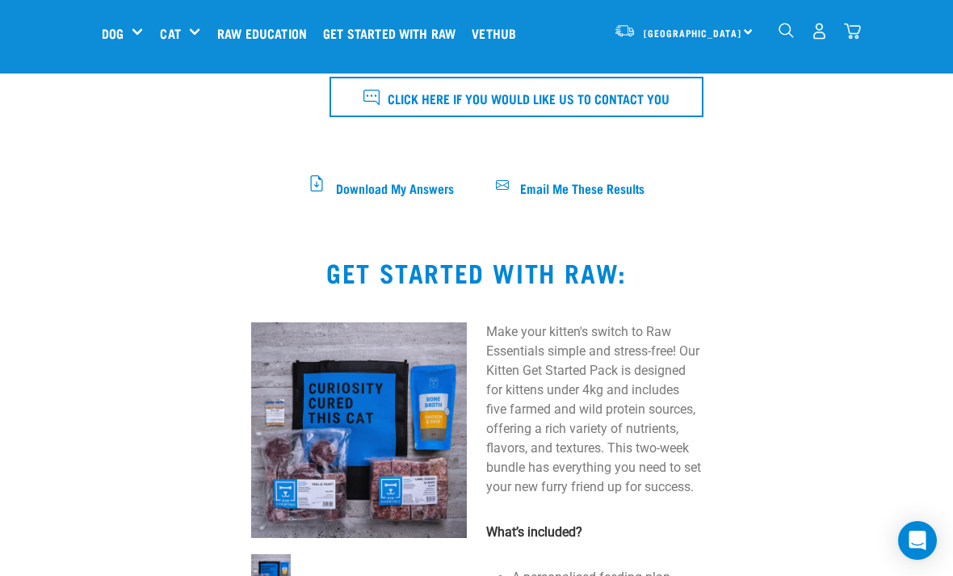
scroll to position [781, 0]
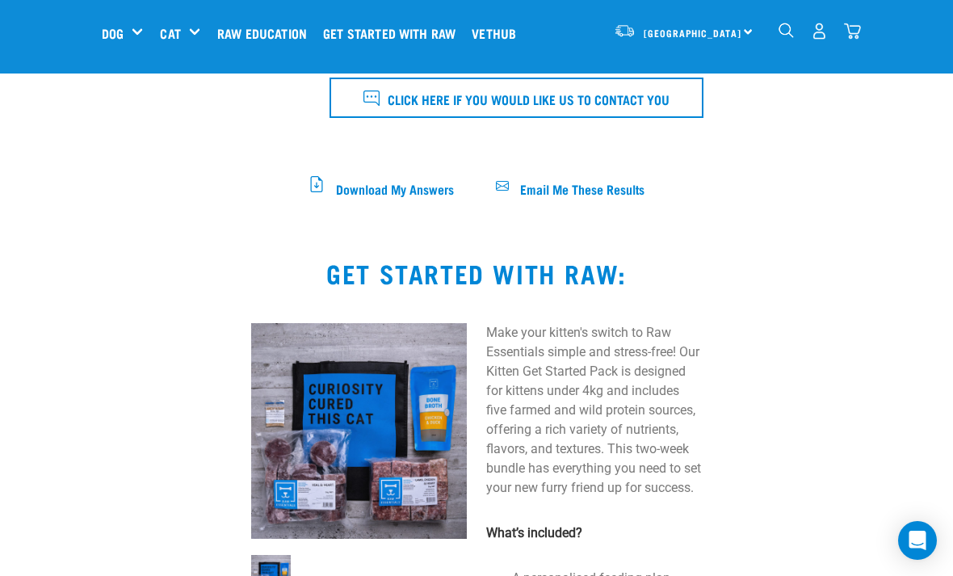
click at [622, 187] on span "Email Me These Results" at bounding box center [582, 187] width 124 height 9
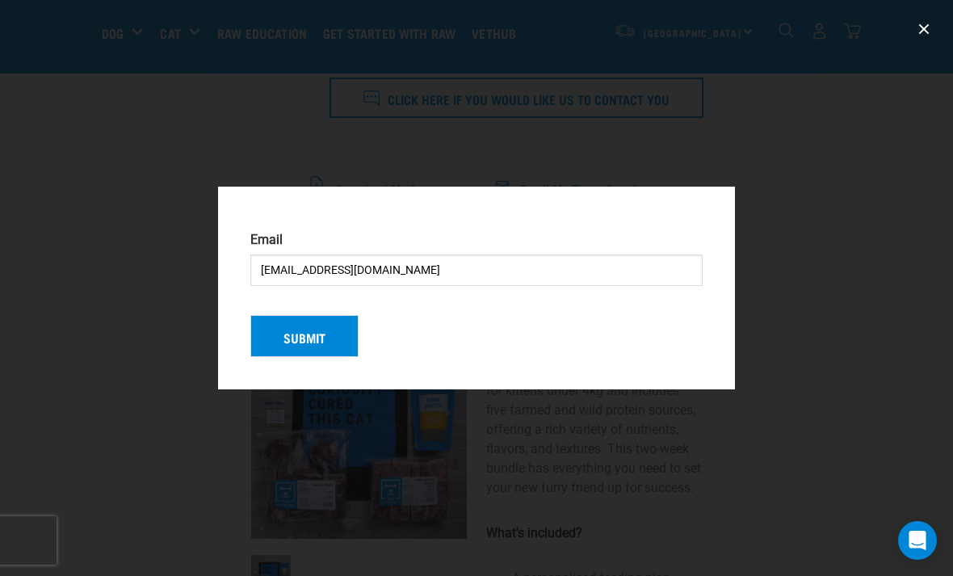
click at [261, 357] on button "Submit" at bounding box center [304, 336] width 108 height 42
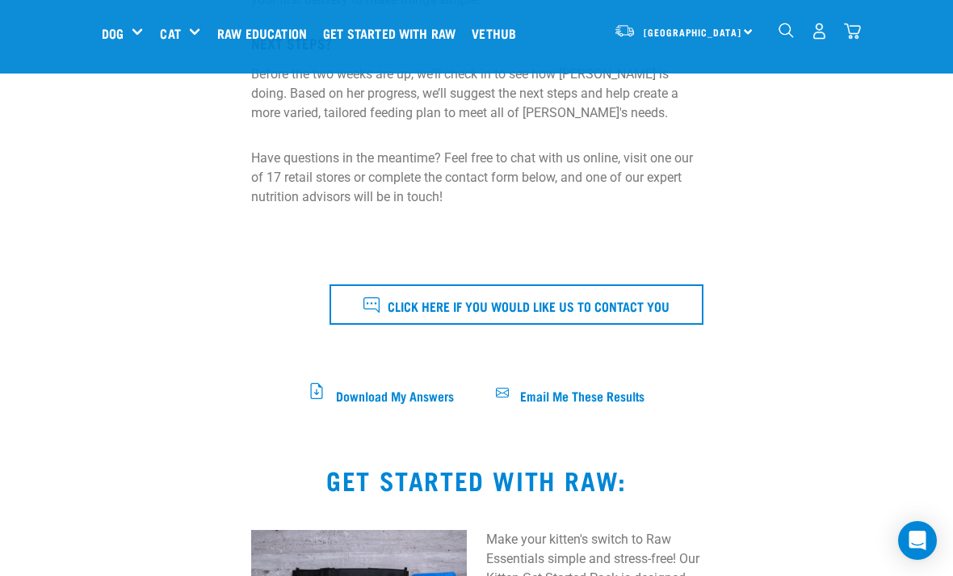
scroll to position [576, 0]
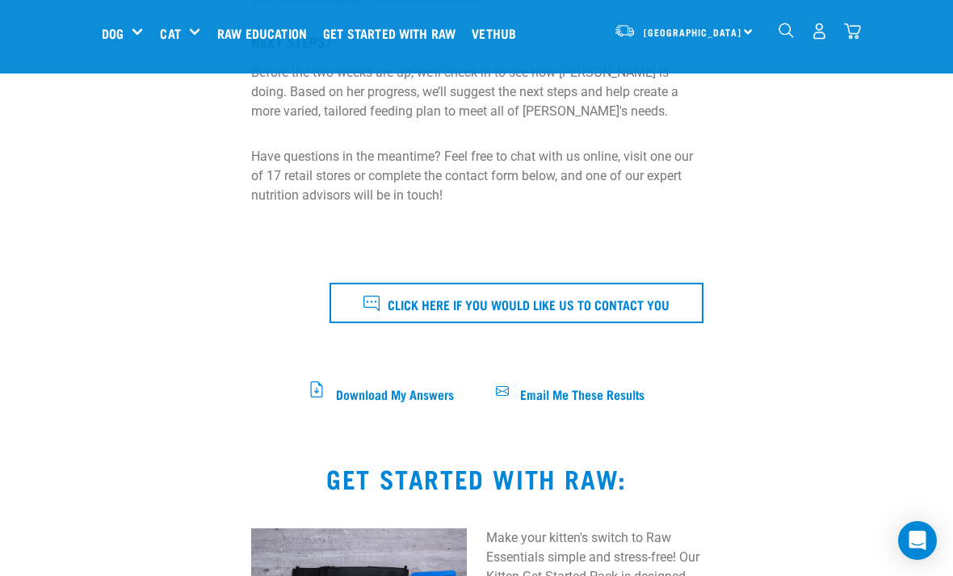
click at [670, 303] on span "Click here if you would like us to contact you" at bounding box center [529, 303] width 282 height 21
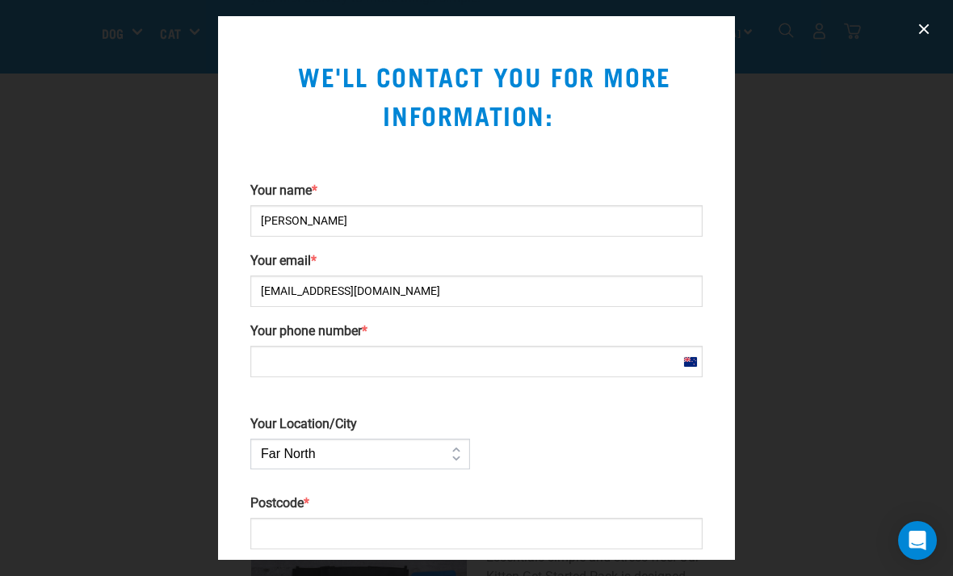
click at [114, 402] on div at bounding box center [476, 288] width 953 height 576
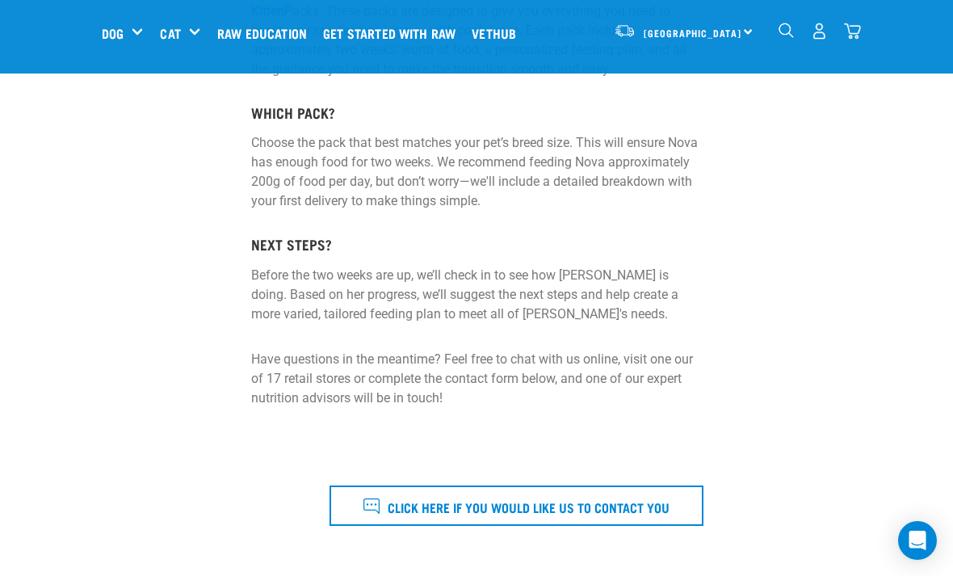
scroll to position [374, 0]
